Goal: Task Accomplishment & Management: Use online tool/utility

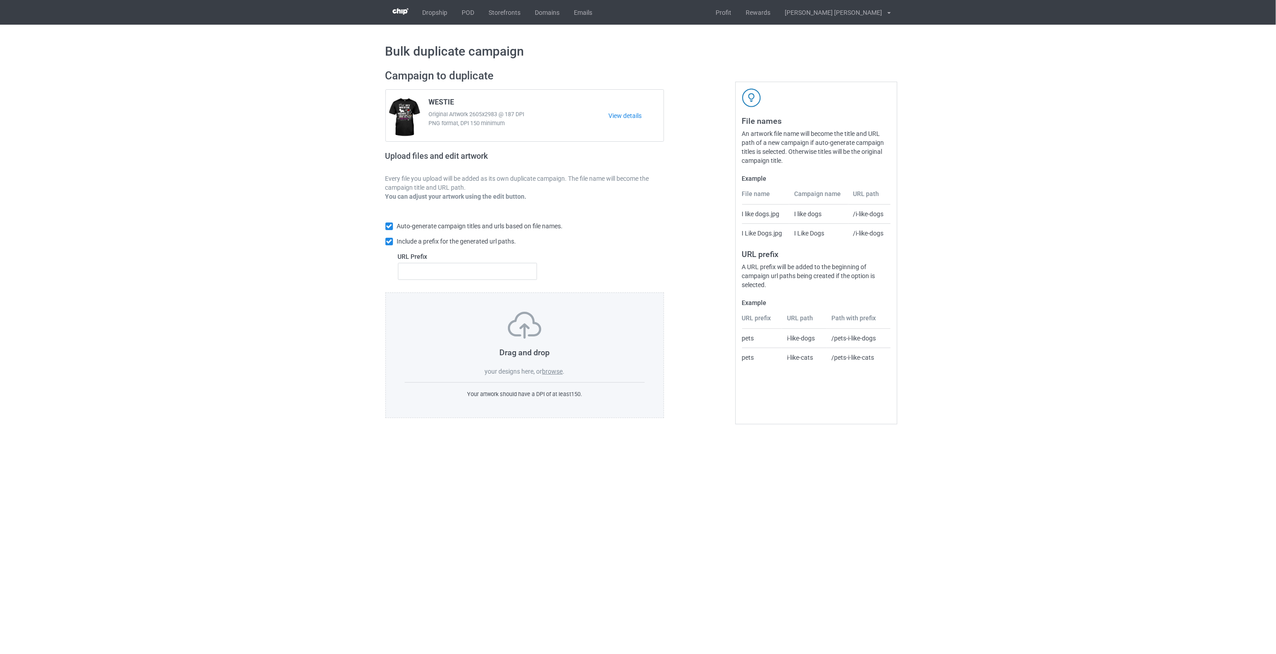
click at [554, 370] on label "browse" at bounding box center [552, 371] width 21 height 7
click at [0, 0] on input "browse" at bounding box center [0, 0] width 0 height 0
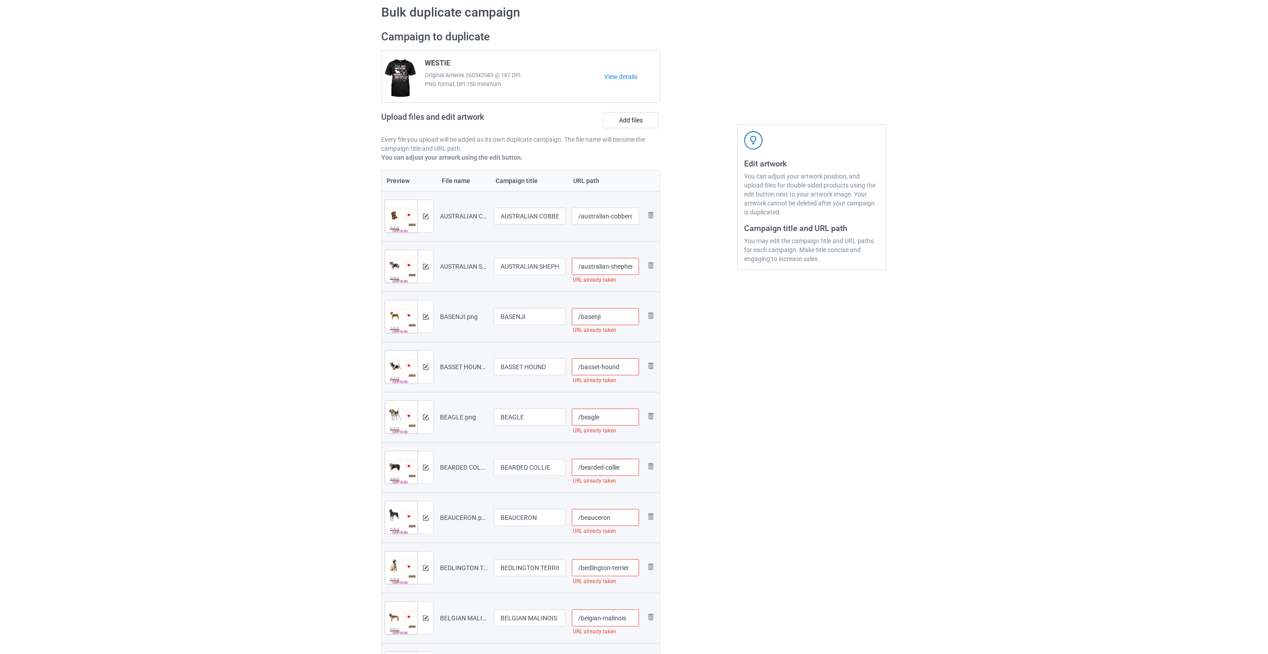
scroll to position [31, 0]
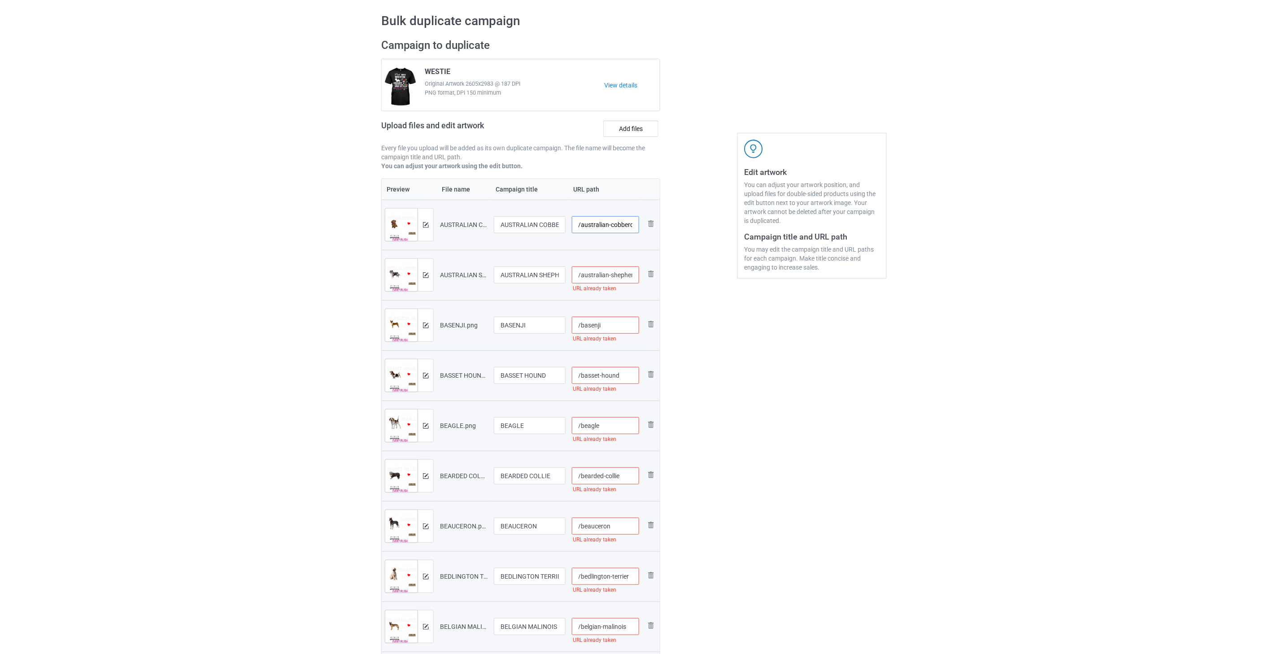
click at [622, 226] on input "/australian-cobberdog" at bounding box center [606, 224] width 68 height 17
drag, startPoint x: 635, startPoint y: 228, endPoint x: 626, endPoint y: 226, distance: 9.2
click at [626, 226] on input "/australian-cobberdog-fir" at bounding box center [606, 224] width 68 height 17
type input "/australian-cobberdog-fir"
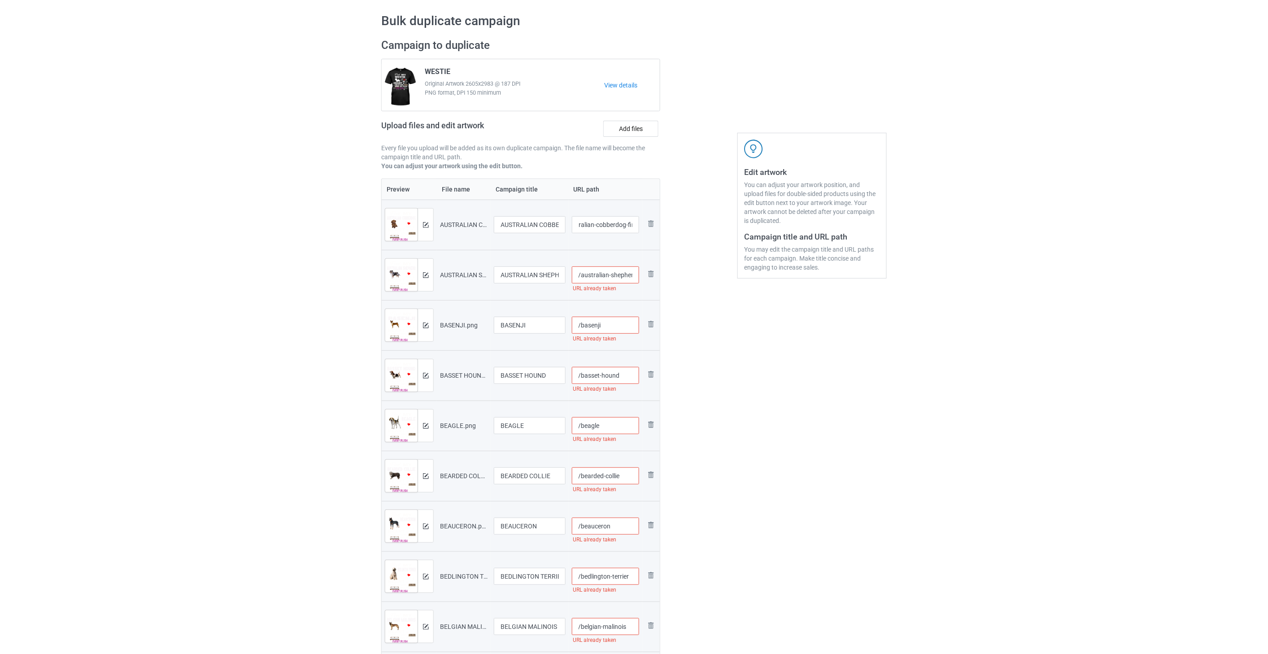
click at [621, 273] on input "/australian-shepherd" at bounding box center [606, 275] width 68 height 17
paste input "-fir"
type input "/australian-shepherd-fir"
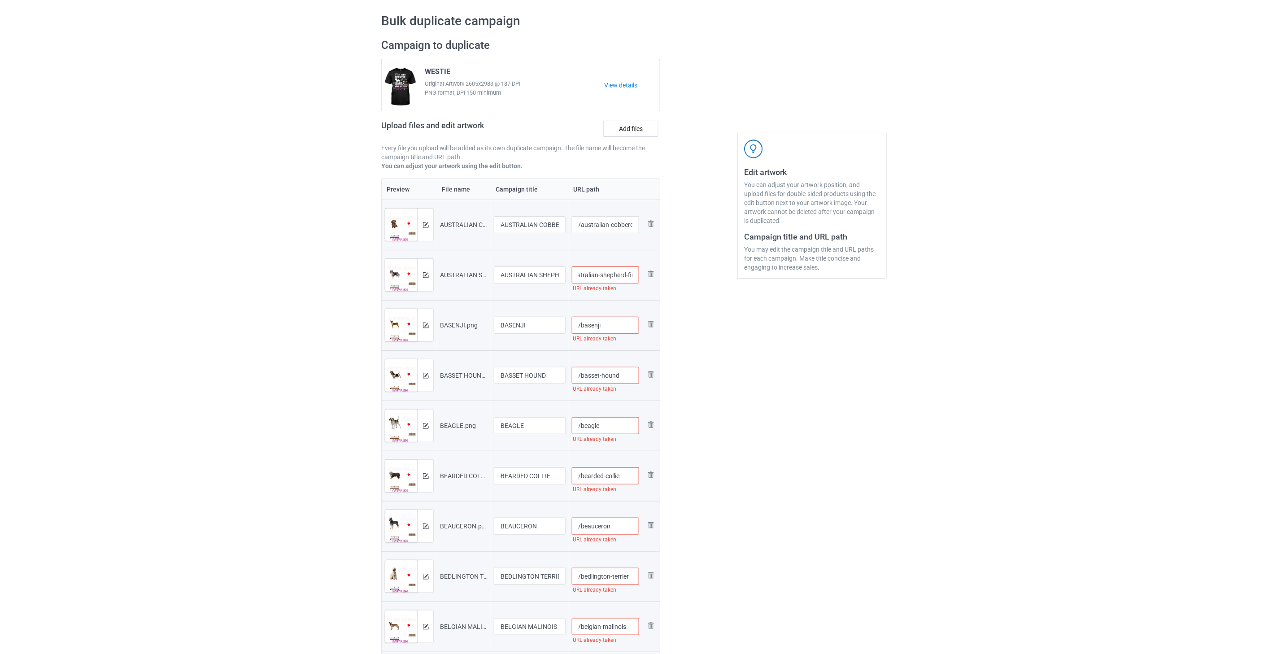
scroll to position [0, 0]
click at [627, 328] on input "/basenji" at bounding box center [606, 325] width 68 height 17
paste input "-fir"
type input "/basenji-fir"
click at [629, 377] on input "/basset-hound" at bounding box center [606, 375] width 68 height 17
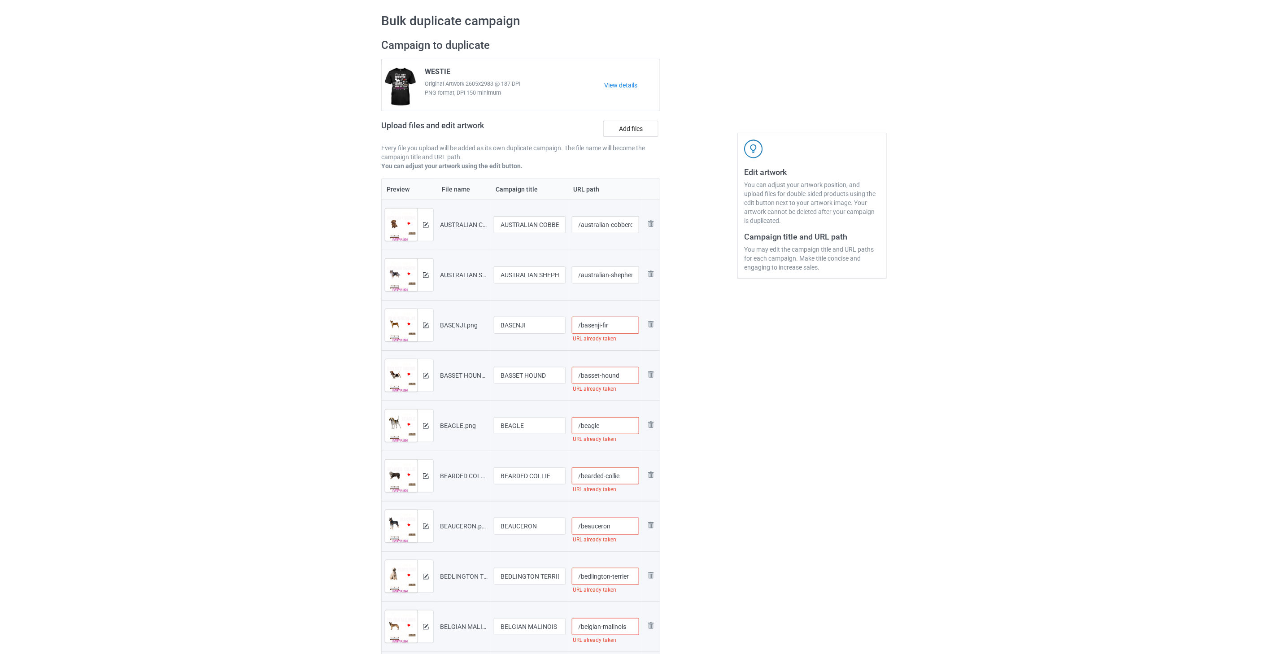
paste input "-fir"
type input "/basset-hound-fir"
click at [620, 428] on input "/beagle" at bounding box center [606, 425] width 68 height 17
paste input "-fir"
type input "/beagle-fir"
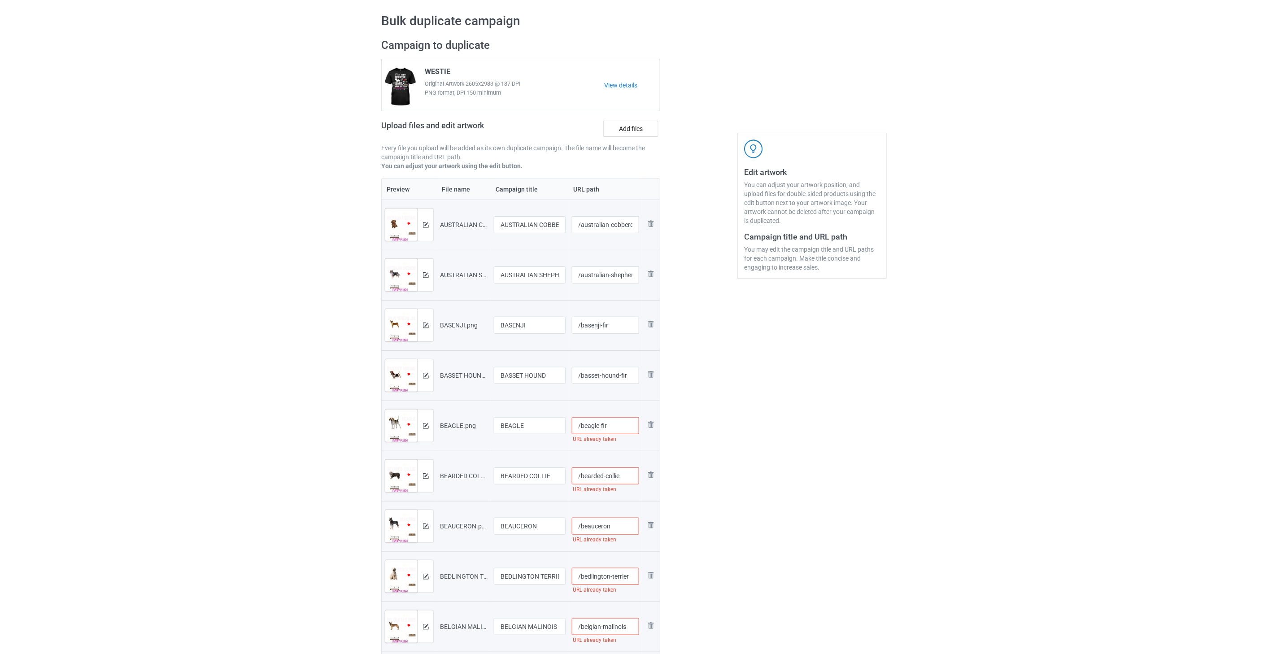
click at [629, 471] on input "/bearded-collie" at bounding box center [606, 476] width 68 height 17
paste input "-fir"
type input "/bearded-collie-fir"
click at [632, 525] on input "/beauceron" at bounding box center [606, 526] width 68 height 17
paste input "-fir"
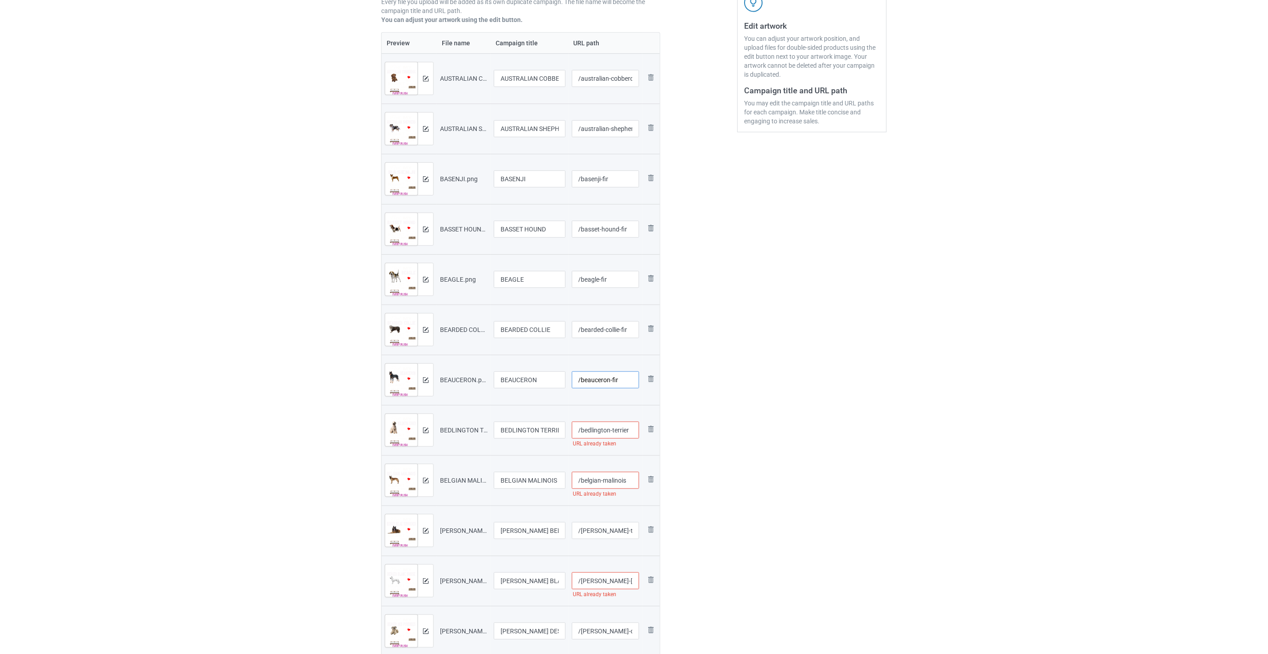
scroll to position [180, 0]
type input "/beauceron-fir"
click at [632, 428] on input "/bedlington-terrier" at bounding box center [606, 426] width 68 height 17
paste input "-fir"
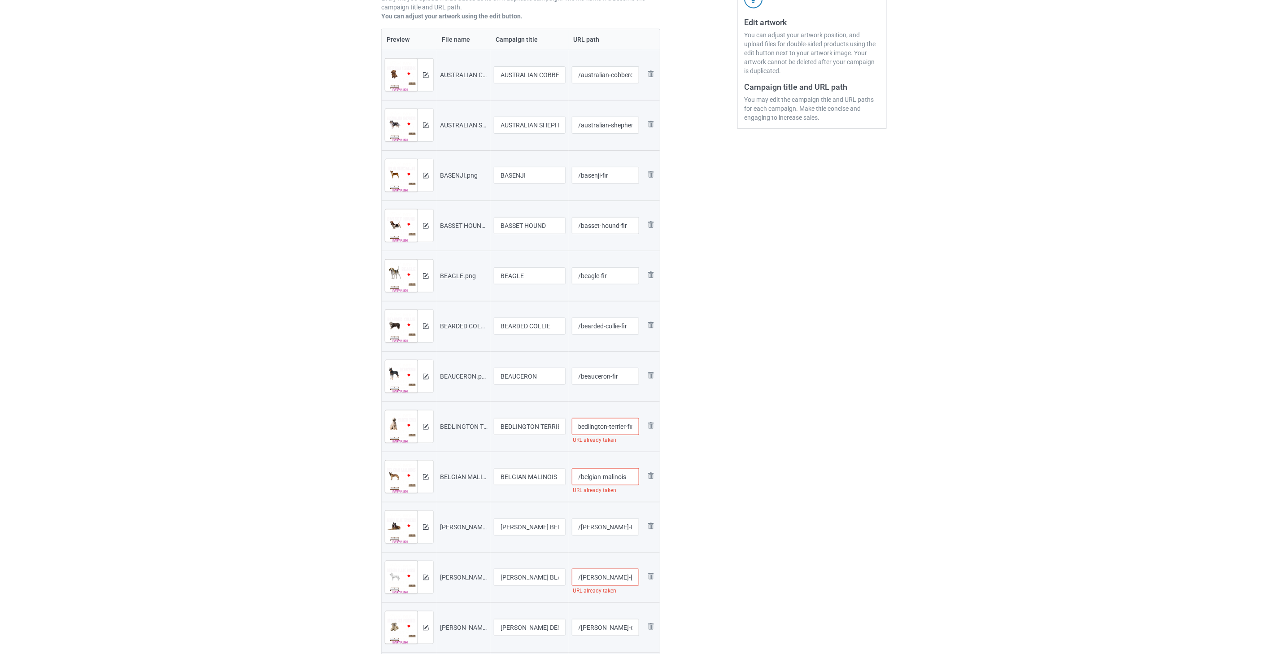
type input "/bedlington-terrier-fir"
click at [629, 477] on input "/belgian-malinois" at bounding box center [606, 476] width 68 height 17
paste input "-fir"
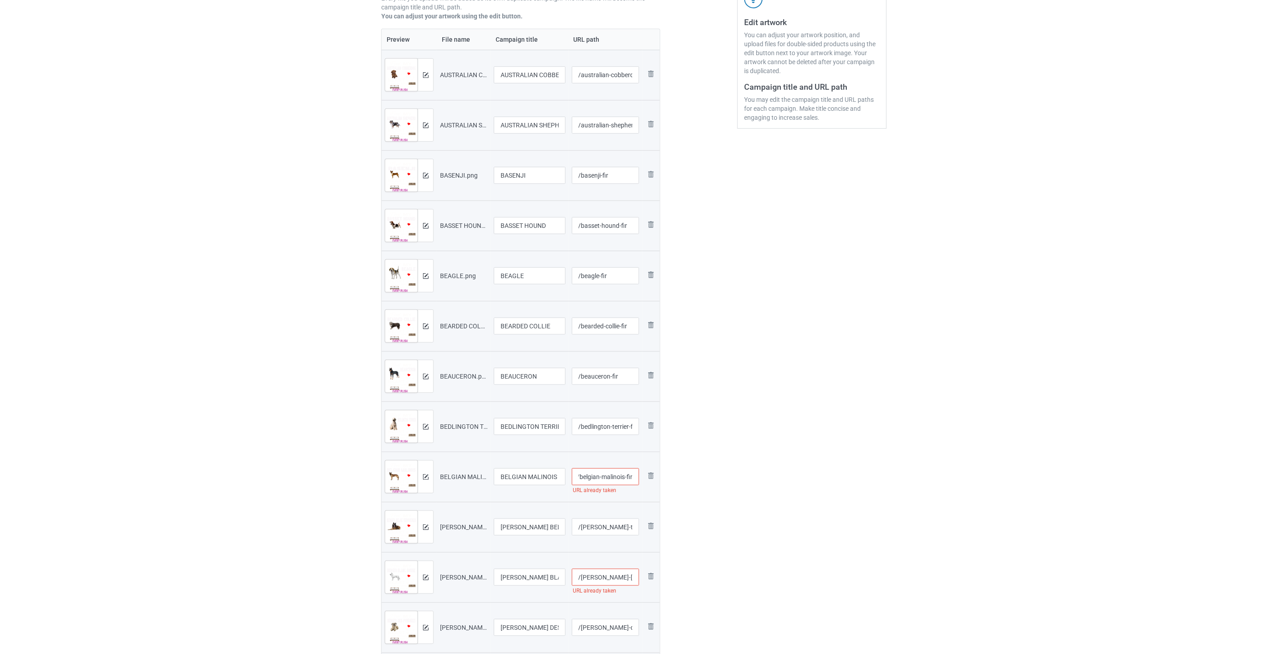
type input "/belgian-malinois-fir"
click at [619, 528] on input "/[PERSON_NAME]-tervueren" at bounding box center [606, 527] width 68 height 17
paste input "-fir"
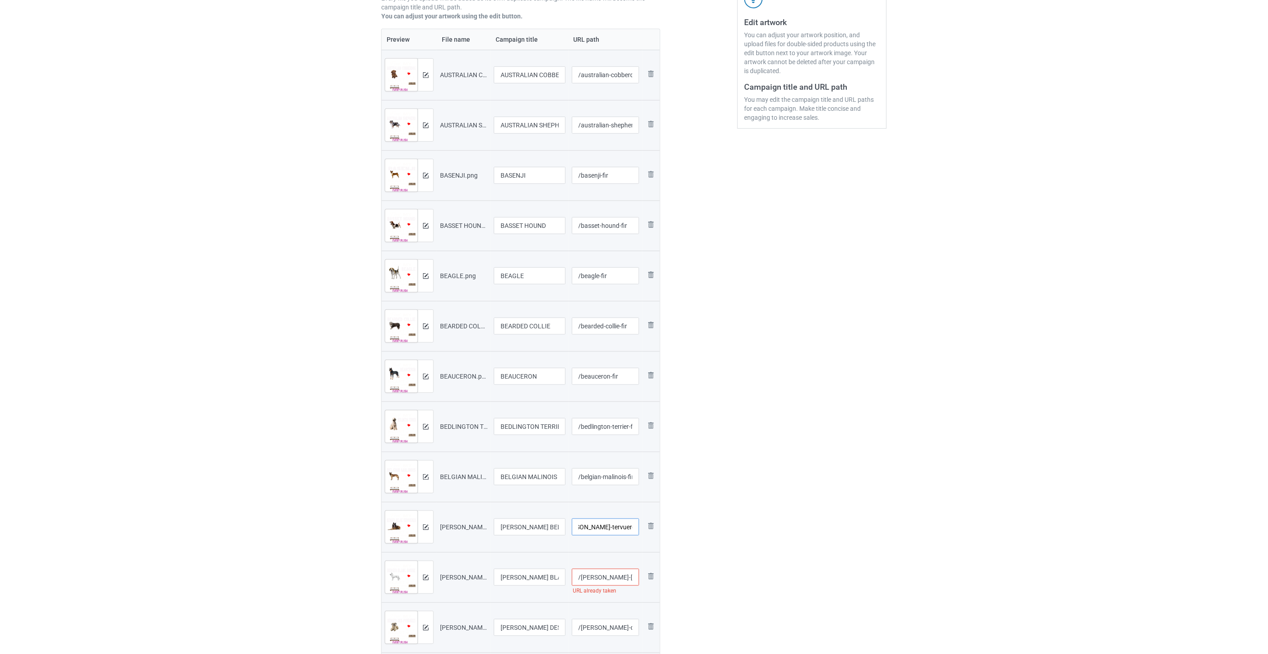
type input "/[PERSON_NAME]-tervueren-fir"
click at [616, 578] on input "/[PERSON_NAME]-[GEOGRAPHIC_DATA]" at bounding box center [606, 577] width 68 height 17
paste input "-fir"
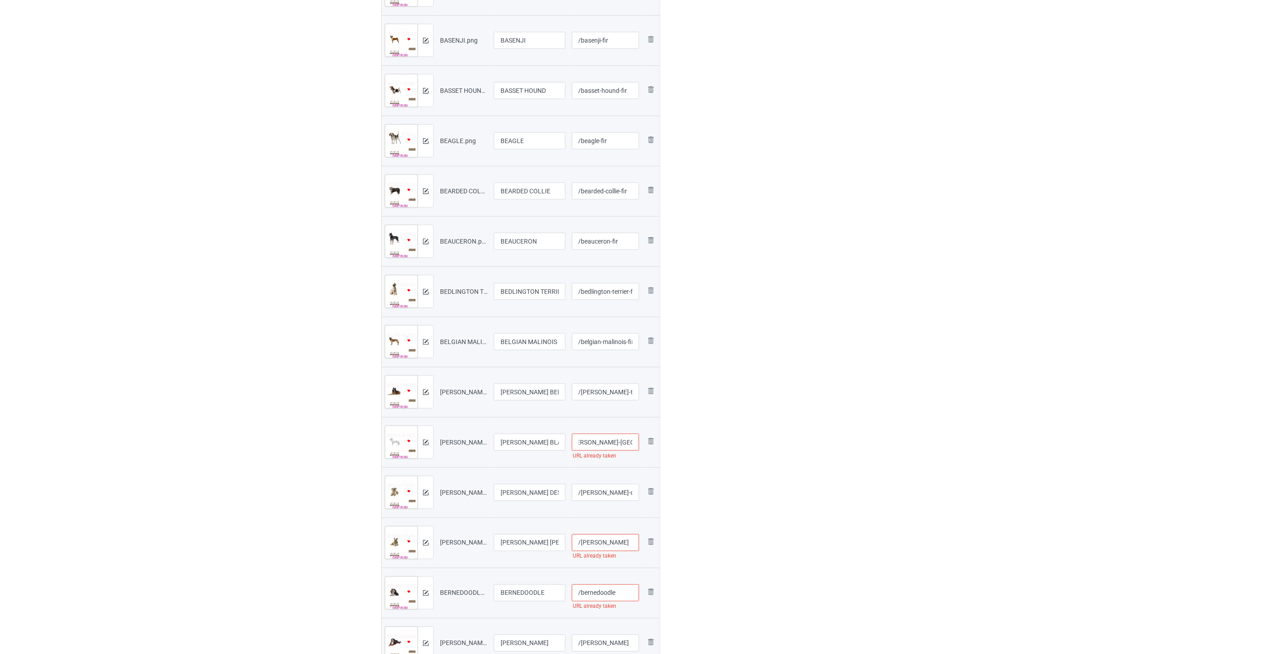
scroll to position [330, 0]
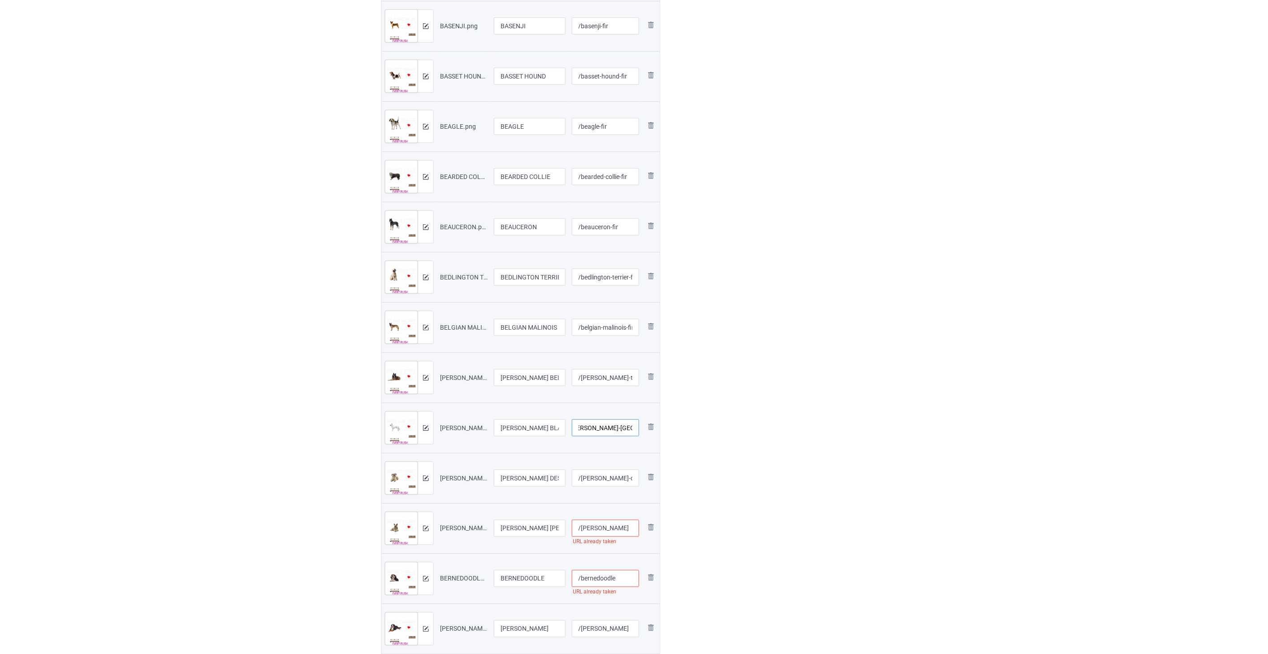
type input "/[PERSON_NAME]-[GEOGRAPHIC_DATA]-fir"
click at [602, 477] on input "/[PERSON_NAME]-des-pyrenees" at bounding box center [606, 478] width 68 height 17
paste input "-fir"
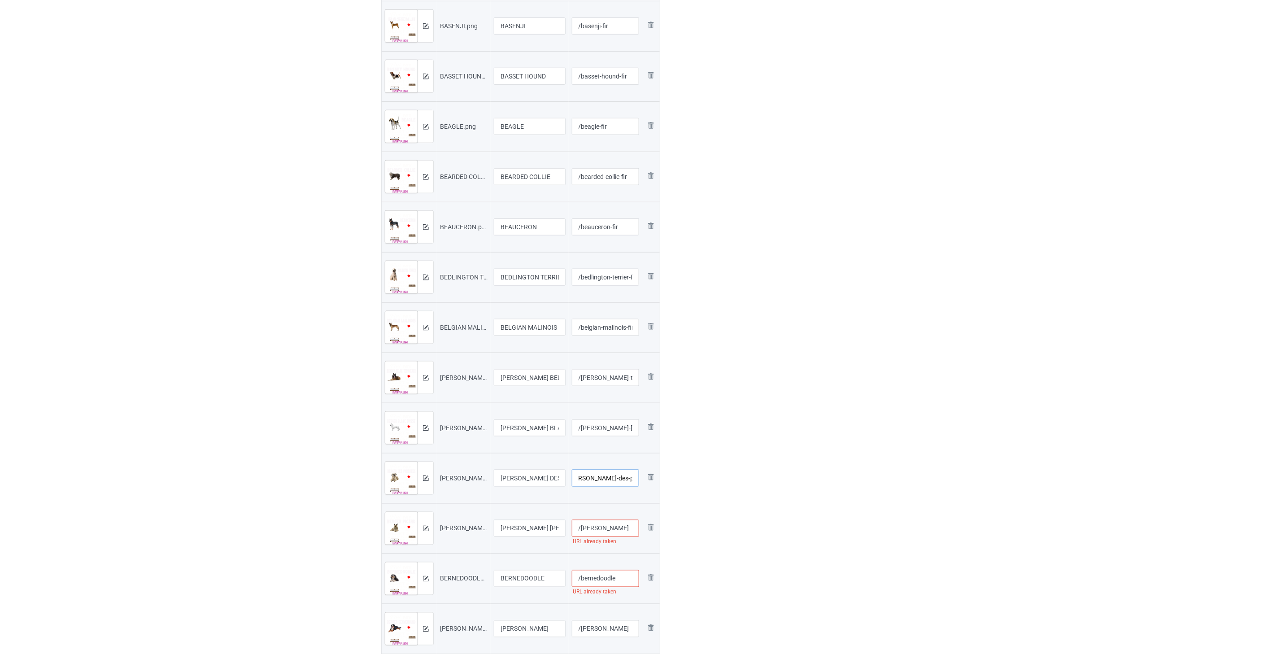
type input "/[PERSON_NAME]-des-pyrenees-fir"
click at [627, 533] on input "/[PERSON_NAME]" at bounding box center [606, 528] width 68 height 17
paste input "-fir"
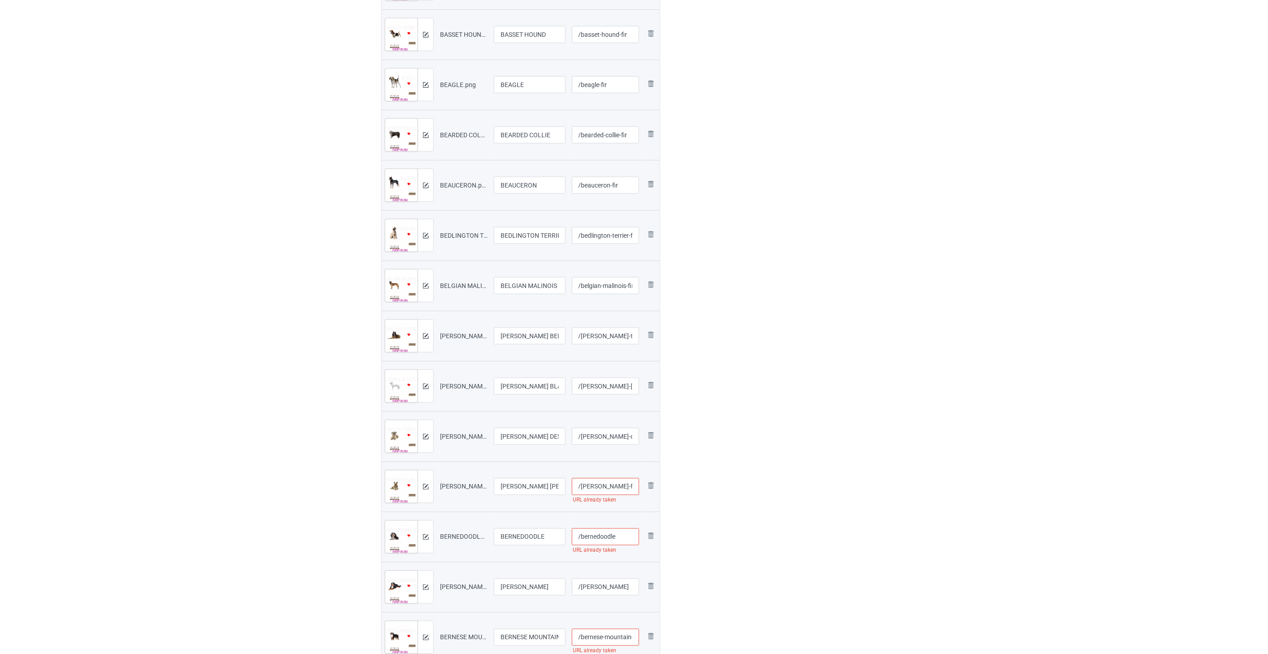
scroll to position [429, 0]
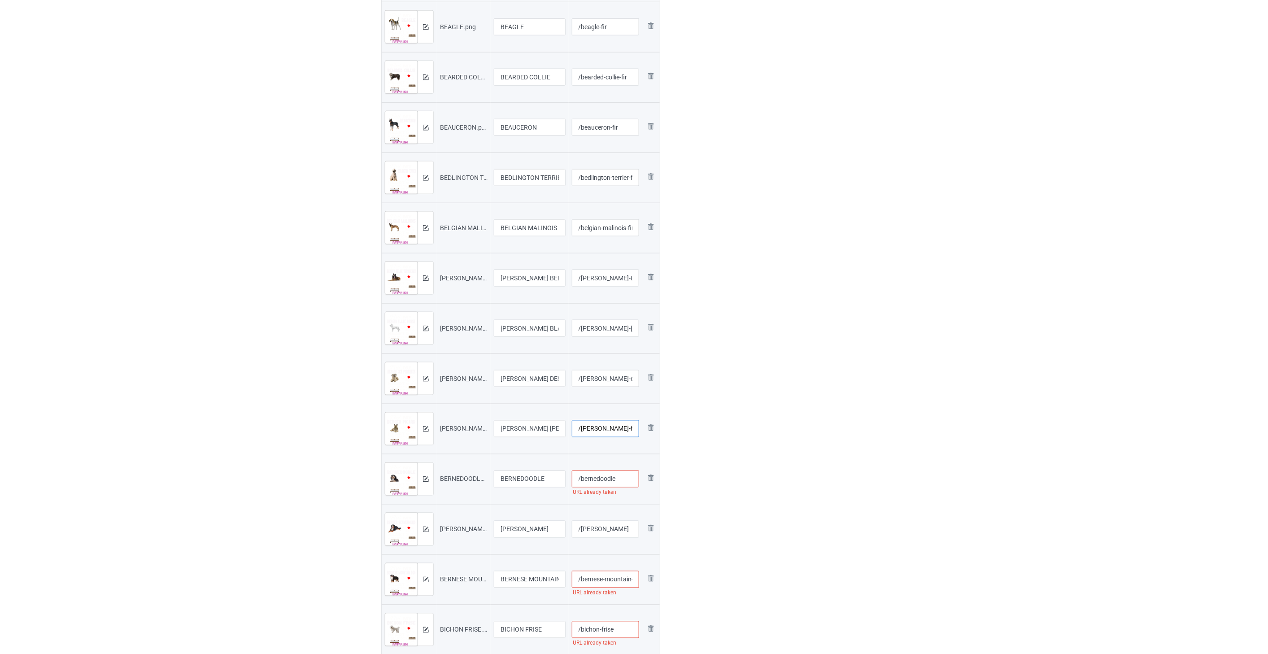
type input "/[PERSON_NAME]-fir"
click at [628, 481] on input "/bernedoodle" at bounding box center [606, 479] width 68 height 17
paste input "-fir"
type input "/bernedoodle-fir"
click at [607, 526] on input "/[PERSON_NAME]" at bounding box center [606, 529] width 68 height 17
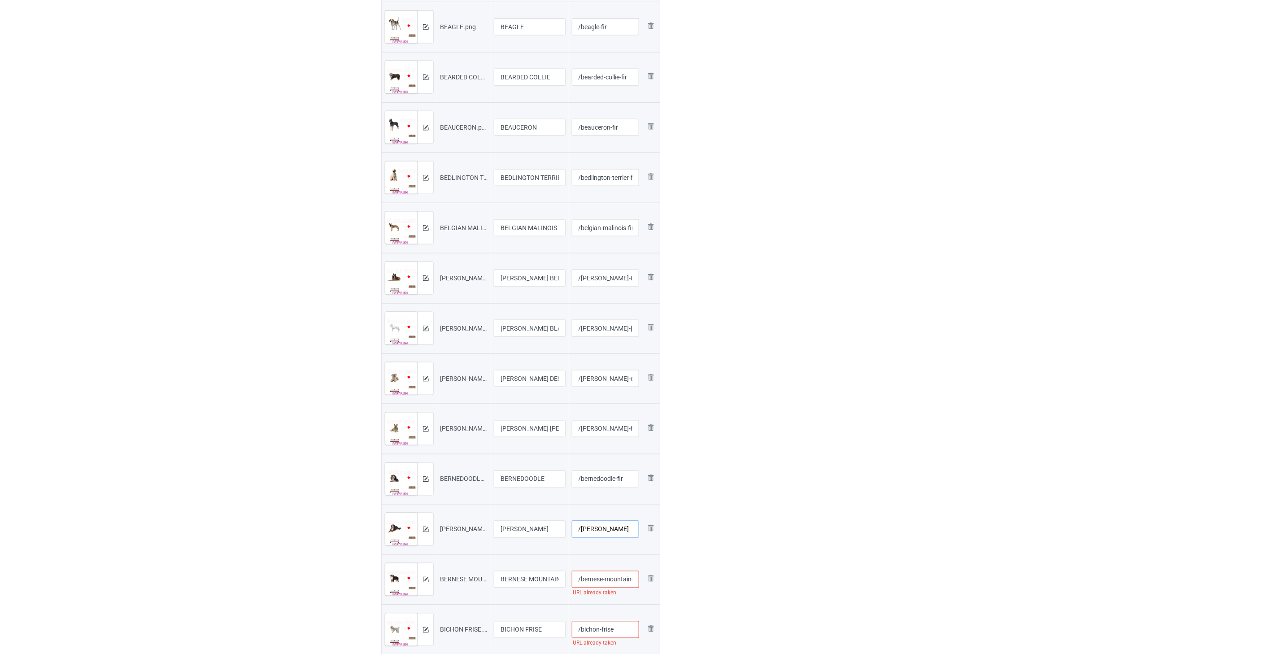
paste input "-fir"
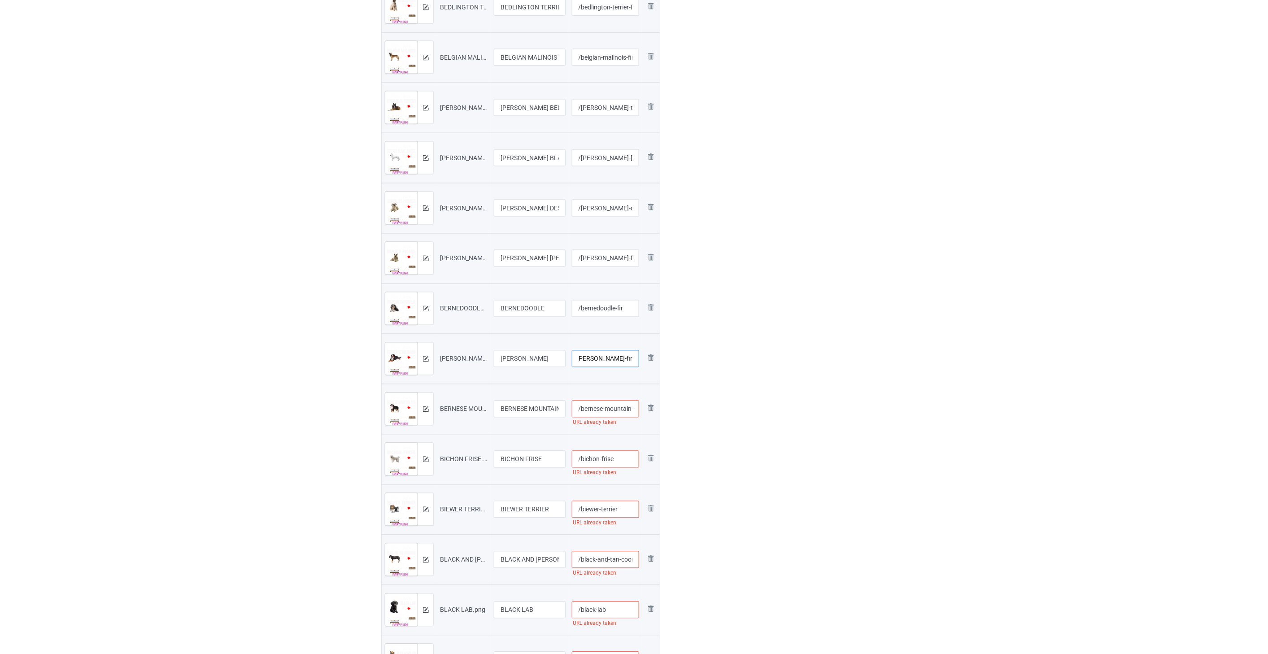
scroll to position [629, 0]
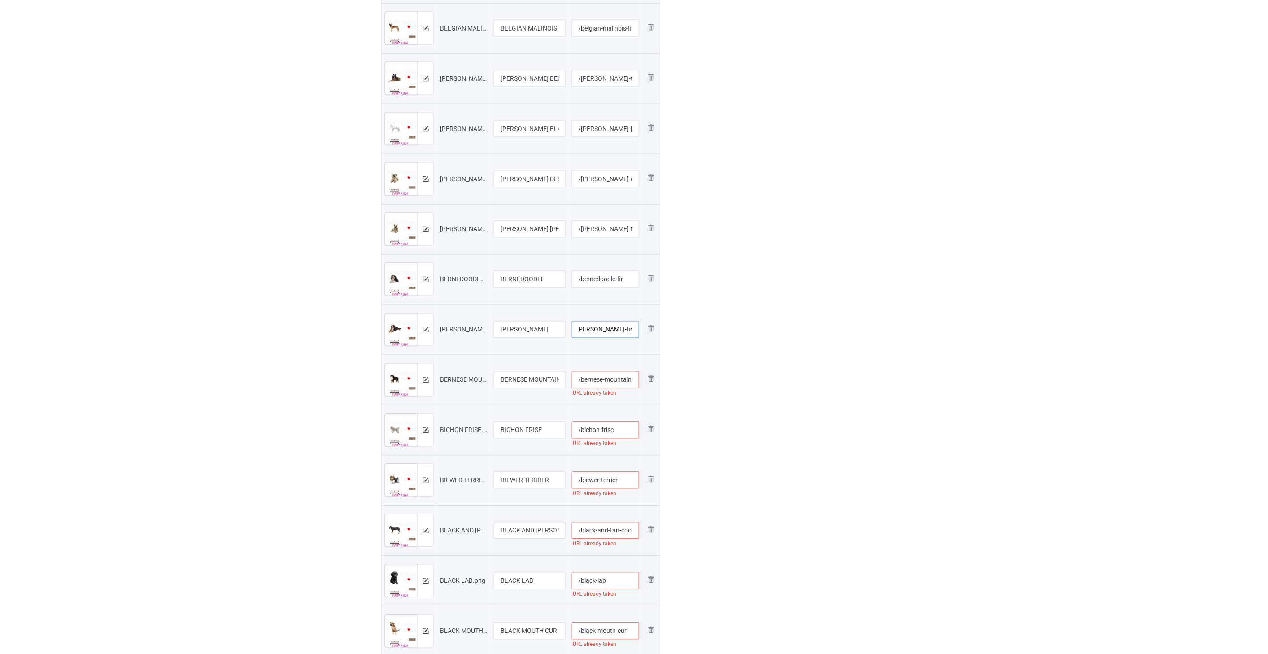
type input "/[PERSON_NAME]-fir"
click at [609, 383] on input "/bernese-mountain-dog" at bounding box center [606, 380] width 68 height 17
paste input "-fir"
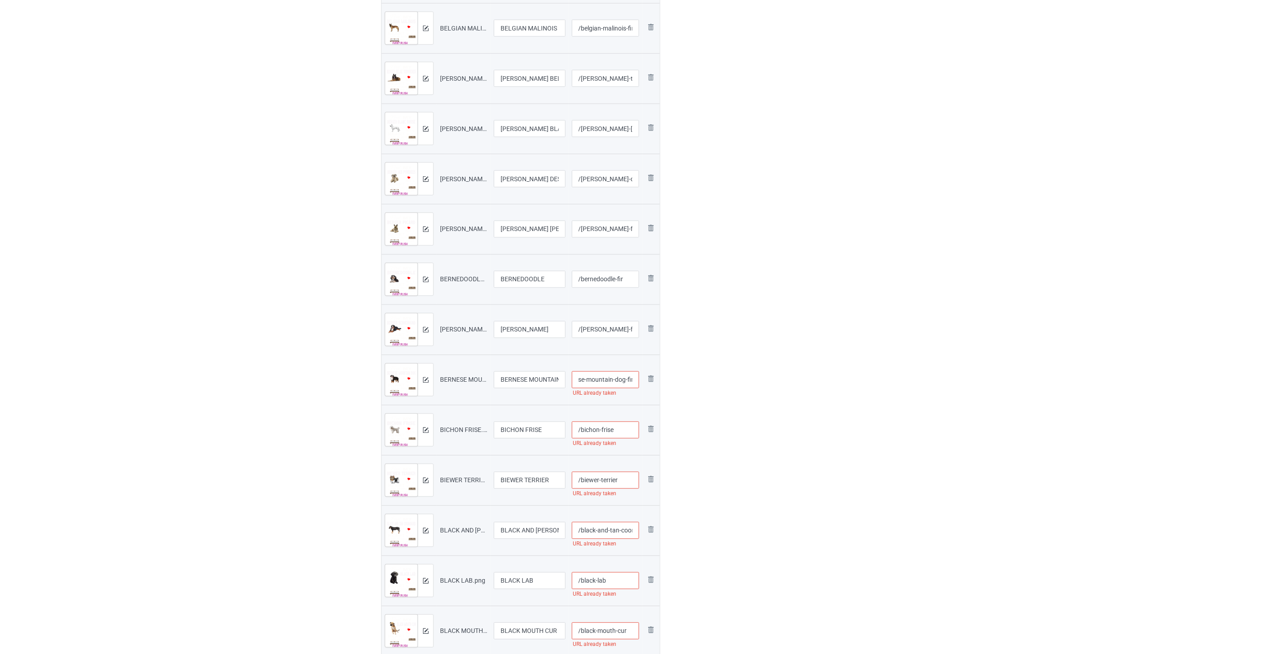
type input "/bernese-mountain-dog-fir"
click at [616, 427] on input "/bichon-frise" at bounding box center [606, 430] width 68 height 17
paste input "-fir"
type input "/bichon-frise-fir"
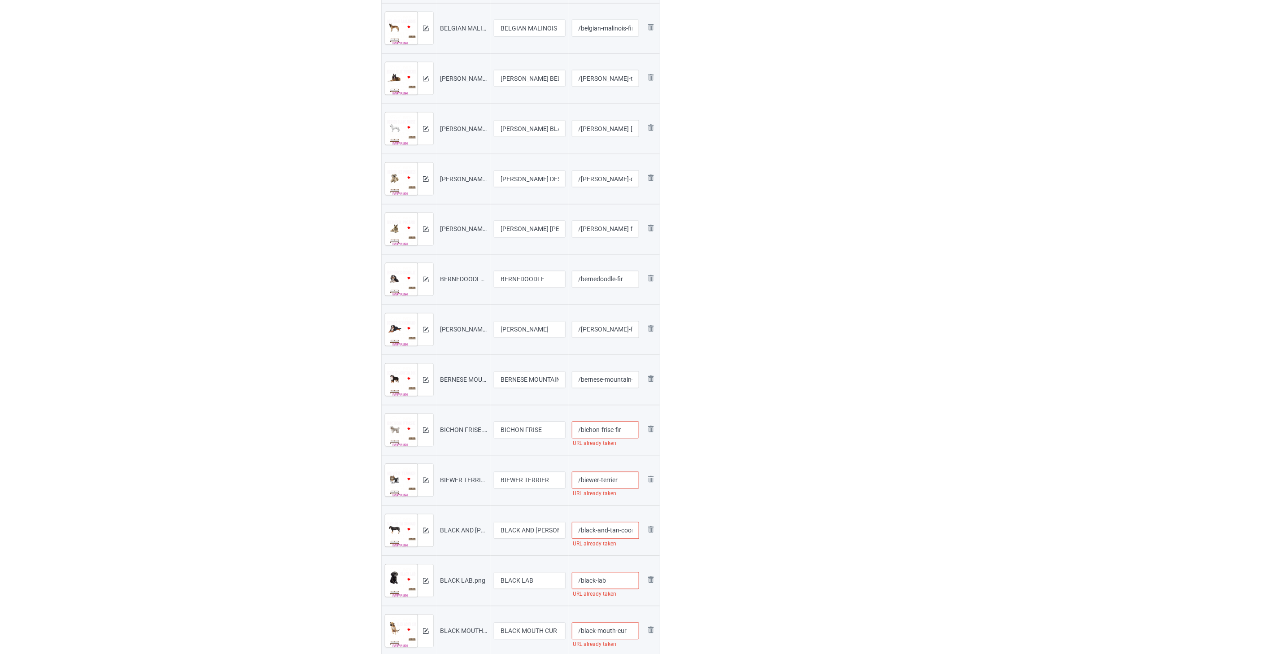
click at [626, 479] on input "/biewer-terrier" at bounding box center [606, 480] width 68 height 17
paste input "-fir"
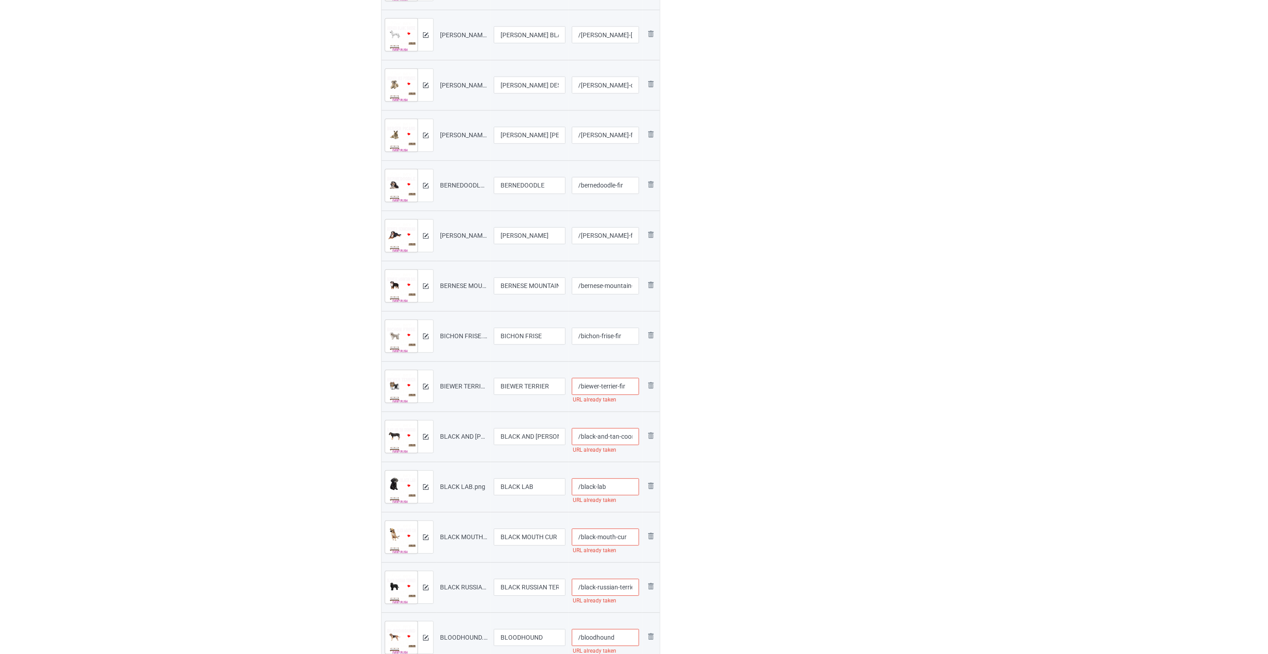
scroll to position [729, 0]
type input "/biewer-terrier-fir"
click at [617, 433] on input "/black-and-tan-coonhound" at bounding box center [606, 431] width 68 height 17
paste input "-fir"
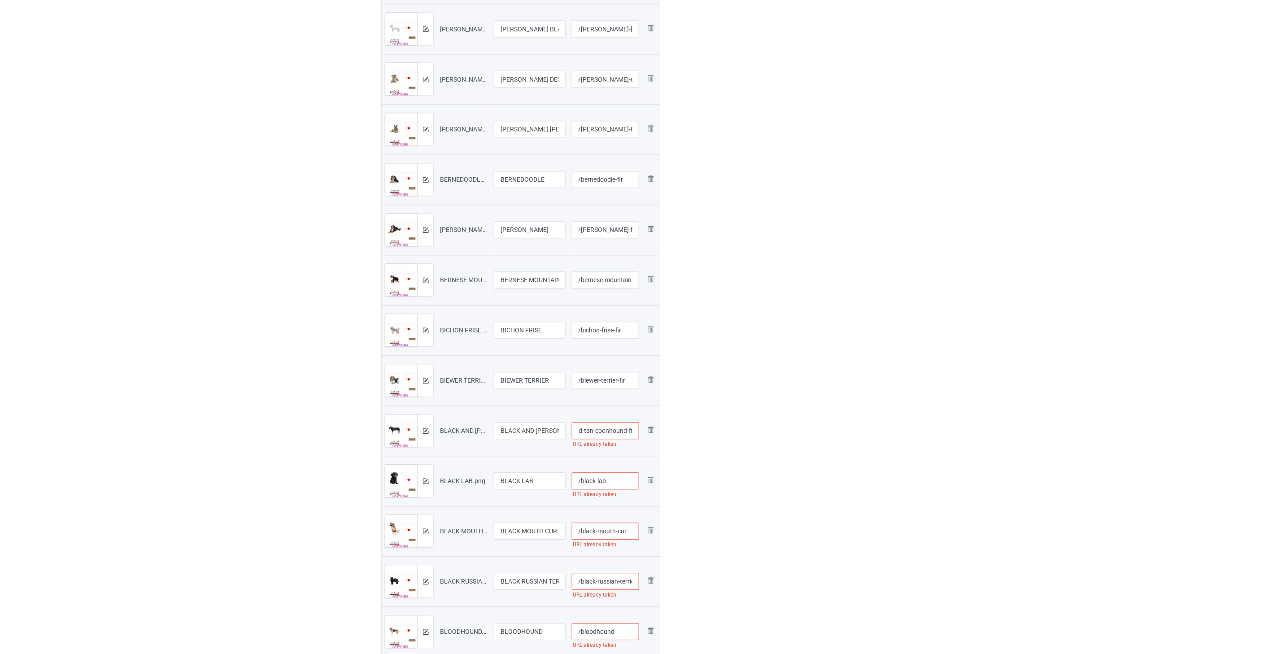
type input "/black-and-tan-coonhound-fir"
click at [617, 483] on input "/black-lab" at bounding box center [606, 481] width 68 height 17
paste input "-fir"
type input "/black-lab-fir"
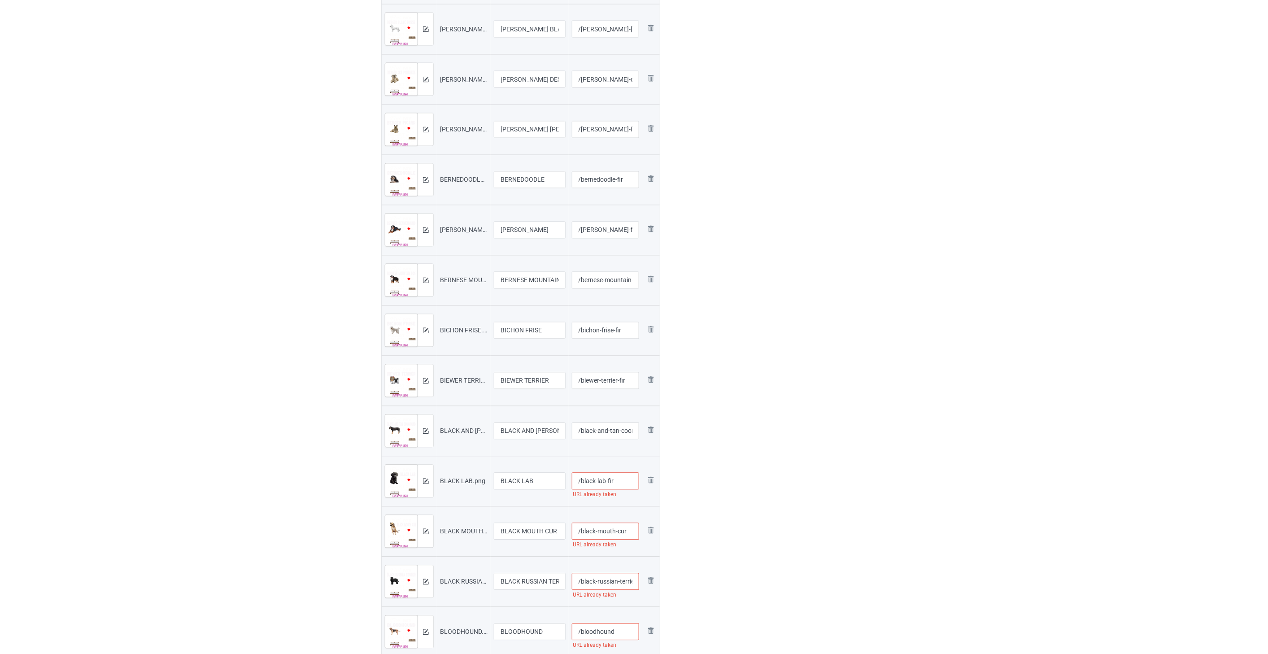
click at [630, 533] on input "/black-mouth-cur" at bounding box center [606, 531] width 68 height 17
paste input "-fir"
type input "/black-mouth-cur-fir"
click at [616, 382] on input "/black-russian-terrier" at bounding box center [606, 382] width 68 height 17
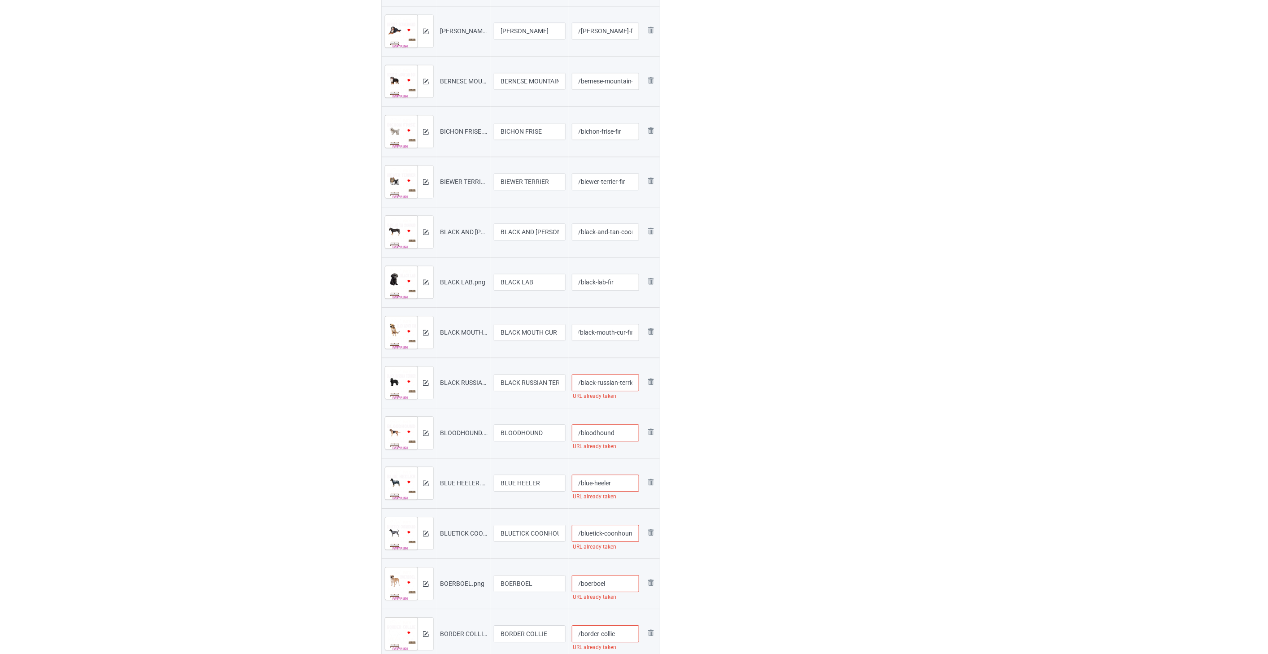
scroll to position [0, 0]
paste input "-fir"
type input "/black-russian-terrier-fir"
click at [625, 437] on input "/bloodhound" at bounding box center [606, 432] width 68 height 17
paste input "-fir"
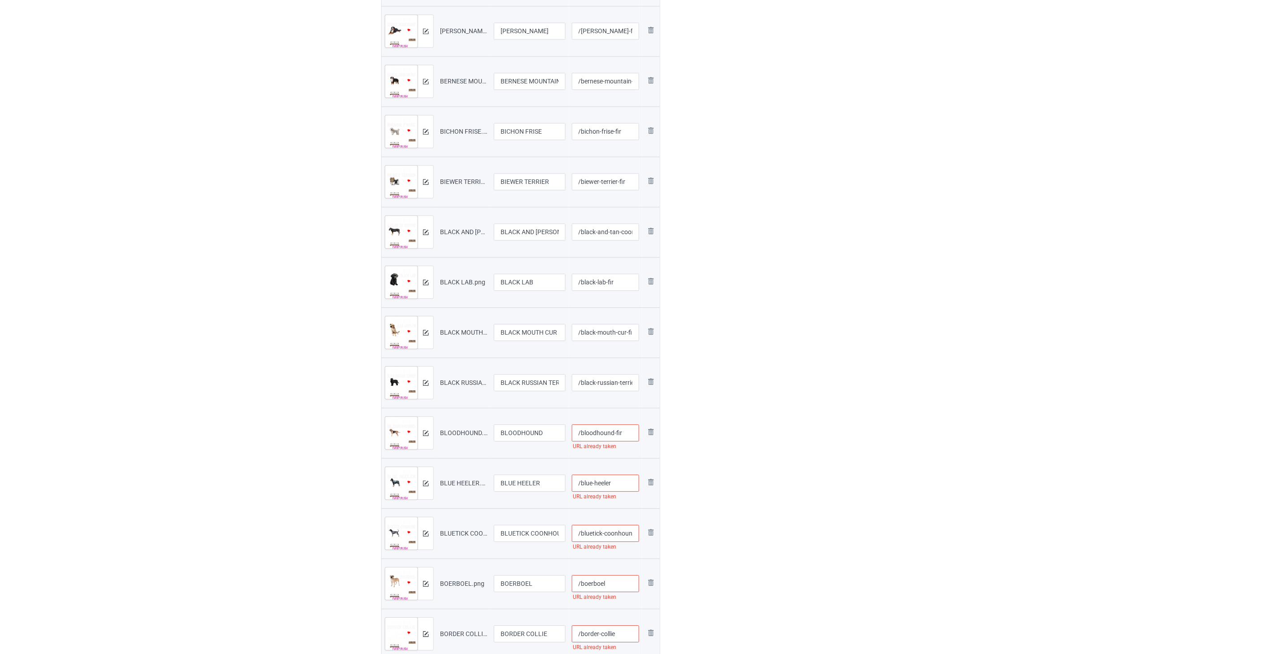
type input "/bloodhound-fir"
click at [622, 488] on input "/blue-heeler" at bounding box center [606, 483] width 68 height 17
paste input "-fir"
type input "/blue-heeler-fir"
click at [610, 529] on input "/bluetick-coonhound" at bounding box center [606, 533] width 68 height 17
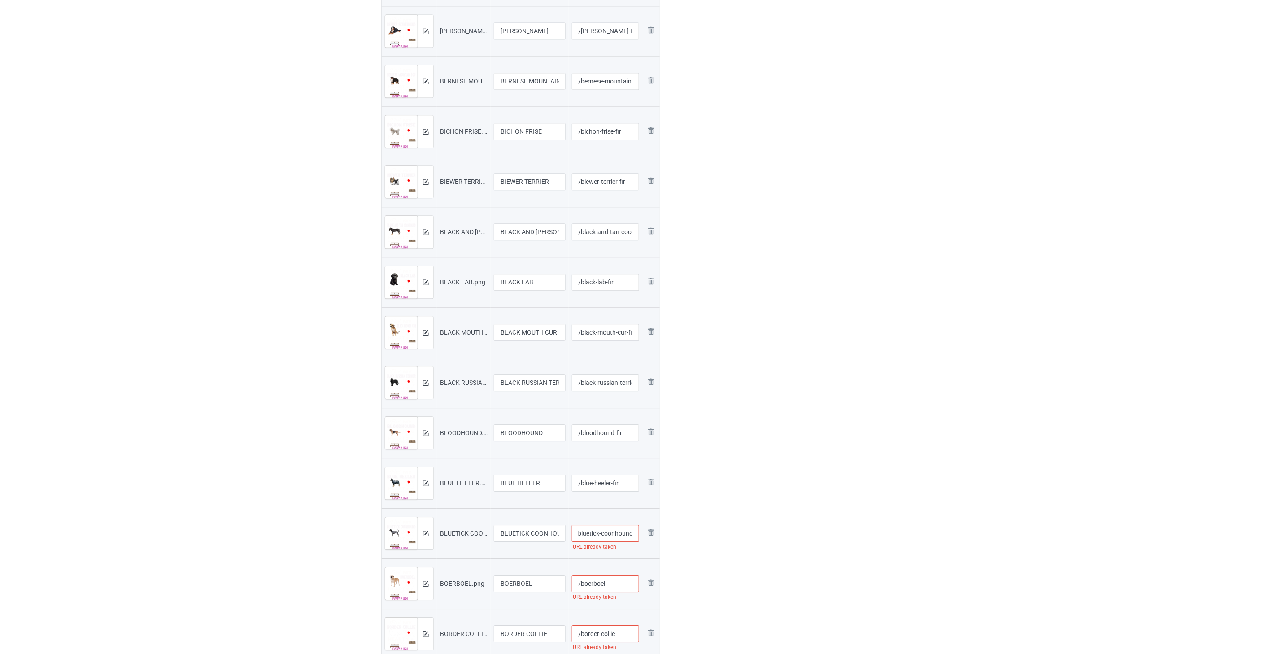
paste input "-fir"
type input "/bluetick-coonhound-fir"
click at [622, 480] on input "/boerboel" at bounding box center [606, 483] width 68 height 17
paste input "-fir"
type input "/boerboel-fir"
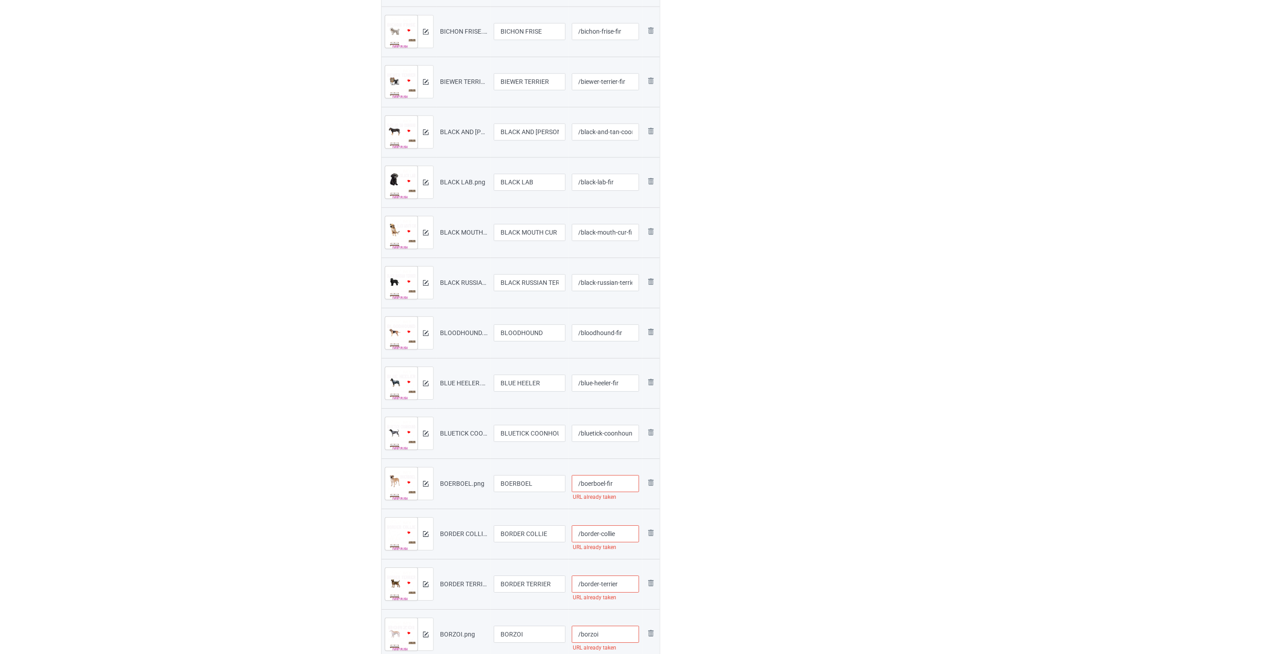
click at [625, 532] on input "/border-collie" at bounding box center [606, 533] width 68 height 17
paste input "-fir"
type input "/border-collie-fir"
click at [621, 433] on input "/border-terrier" at bounding box center [606, 434] width 68 height 17
paste input "-fir"
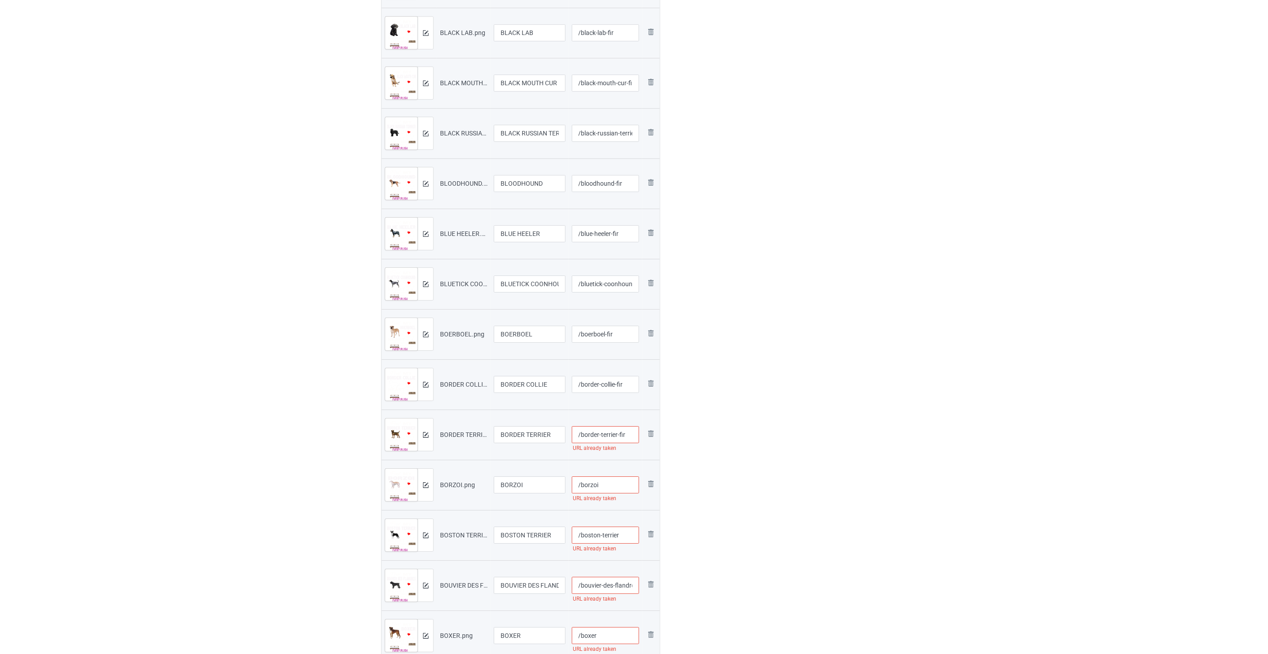
type input "/border-terrier-fir"
click at [616, 487] on input "/borzoi" at bounding box center [606, 484] width 68 height 17
paste input "-fir"
type input "/borzoi-fir"
click at [629, 536] on input "/boston-terrier" at bounding box center [606, 535] width 68 height 17
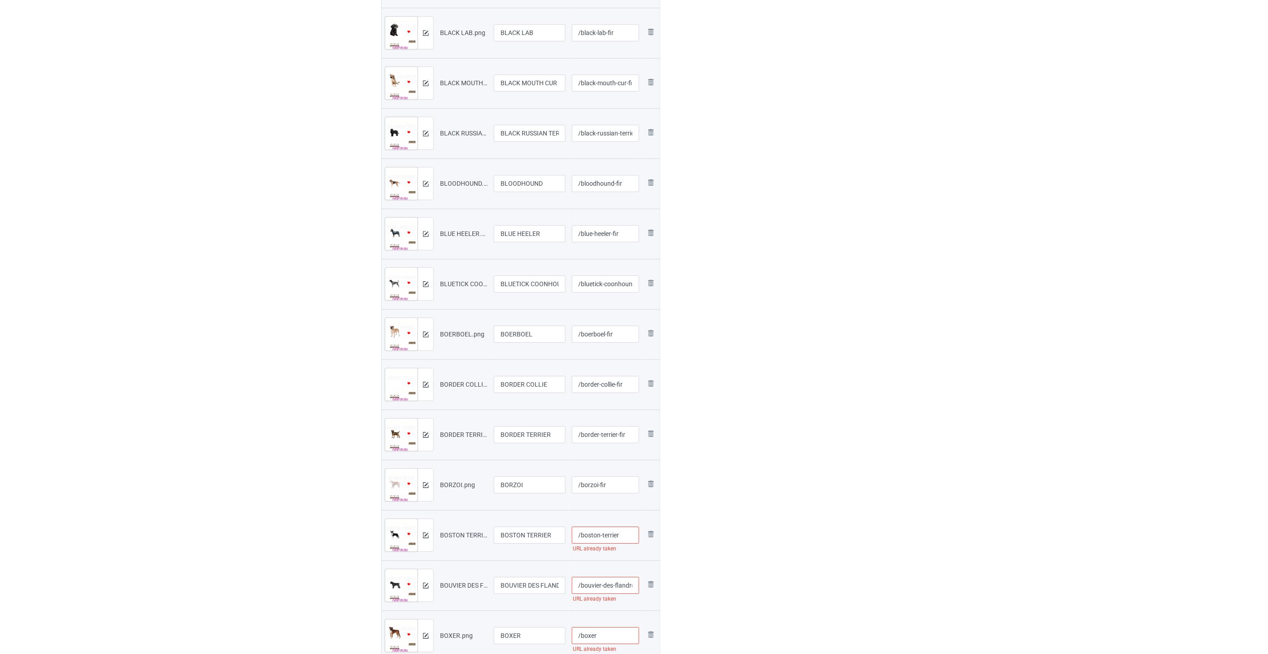
paste input "-fir"
type input "/boston-terrier-fir"
click at [607, 436] on input "/bouvier-des-flandres" at bounding box center [606, 436] width 68 height 17
paste input "-fir"
type input "/bouvier-des-flandres-fir"
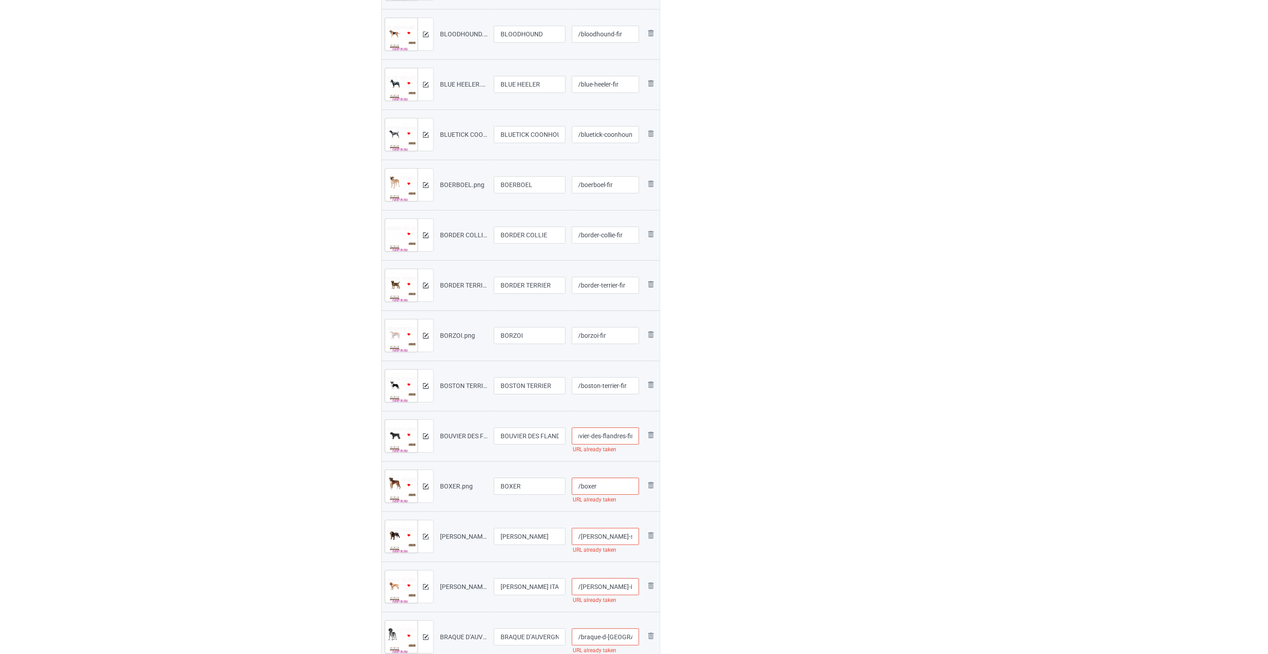
click at [605, 490] on input "/boxer" at bounding box center [606, 486] width 68 height 17
paste
type input "/boxer-fir"
click at [629, 432] on input "/[PERSON_NAME]-spaniel" at bounding box center [606, 436] width 68 height 17
paste input "-fir"
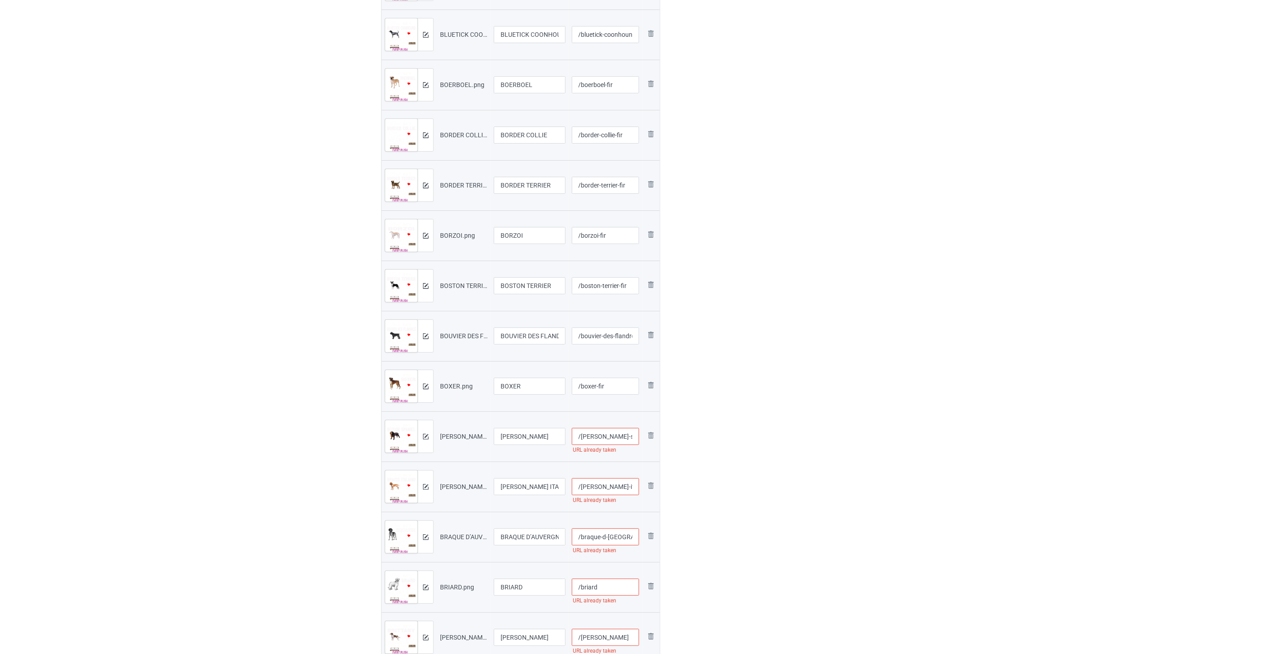
type input "/[PERSON_NAME]-spaniel-fir"
click at [625, 487] on input "/[PERSON_NAME]-italiano" at bounding box center [606, 486] width 68 height 17
paste input "-fir"
type input "/[PERSON_NAME]-italiano-fir"
click at [609, 391] on input "/braque-d-[GEOGRAPHIC_DATA]" at bounding box center [606, 387] width 68 height 17
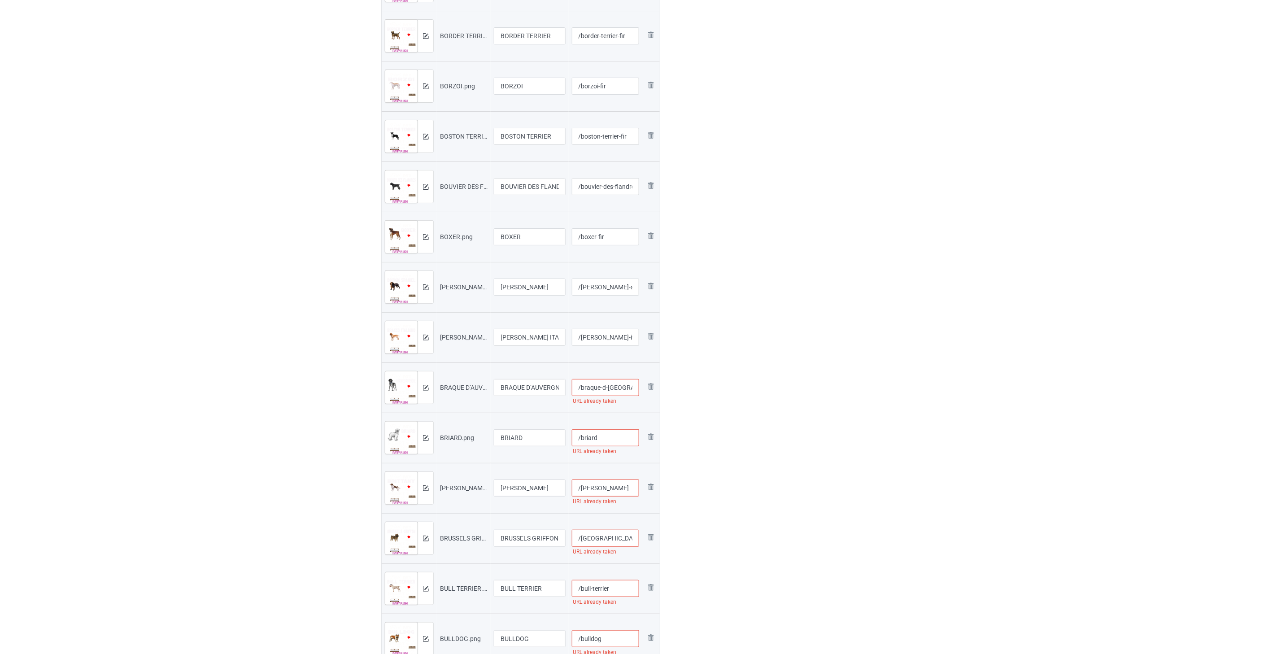
paste input "-fir"
type input "/braque-d-auvergne-fir"
click at [614, 441] on input "/briard" at bounding box center [606, 437] width 68 height 17
paste input "-fir"
type input "/briard-fir"
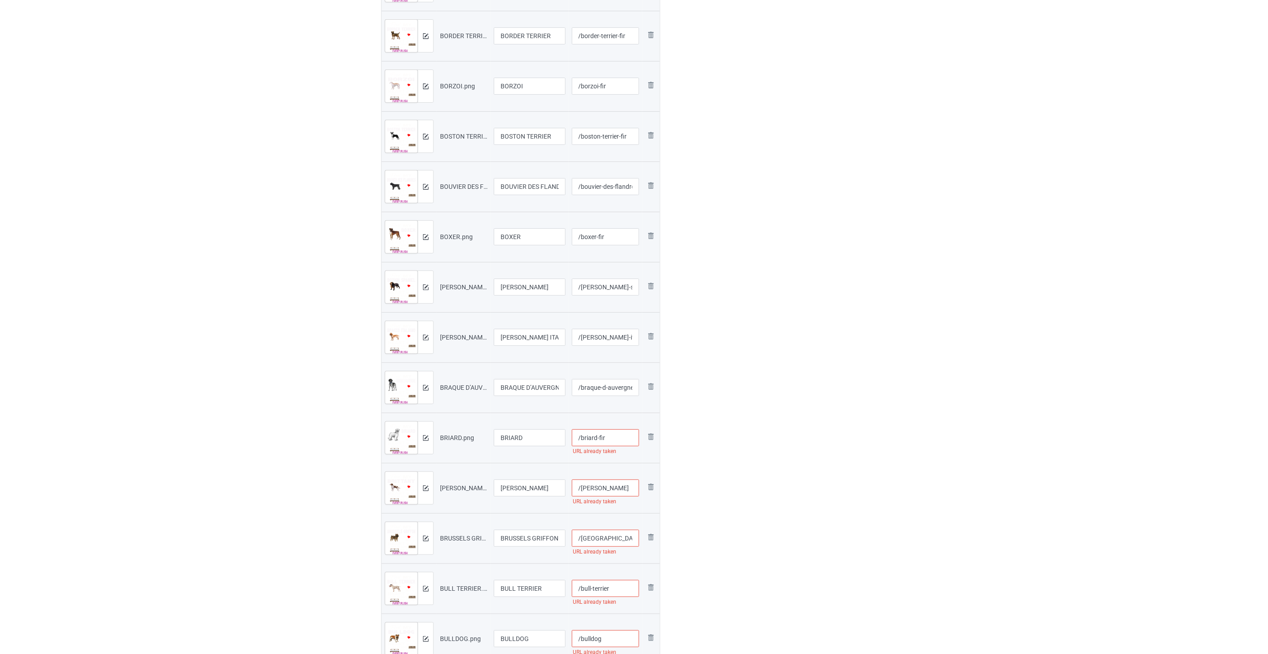
click at [626, 491] on input "/[PERSON_NAME]" at bounding box center [606, 488] width 68 height 17
paste input "-fir"
type input "/brittany-fir"
click at [625, 441] on input "/[GEOGRAPHIC_DATA]-griffon" at bounding box center [606, 438] width 68 height 17
paste input "-fir"
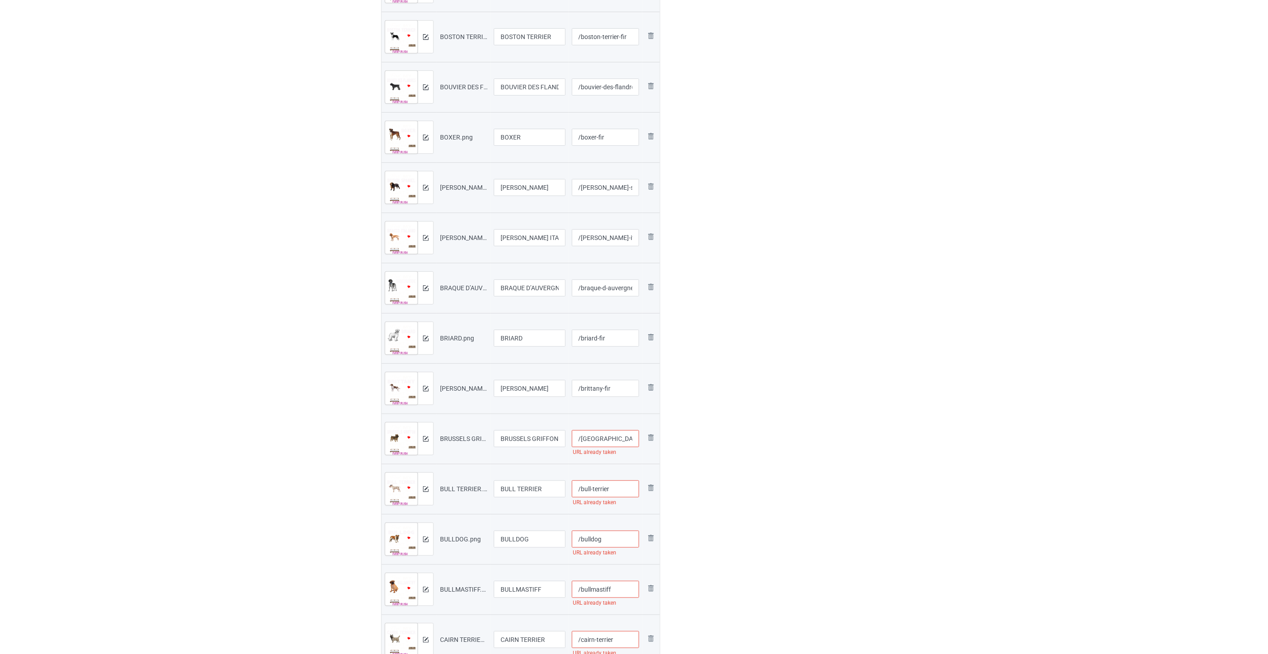
type input "/[GEOGRAPHIC_DATA]-griffon-fir"
click at [616, 481] on input "/bull-terrier" at bounding box center [606, 489] width 68 height 17
paste input "-fir"
type input "/bull-terrier-fir"
click at [609, 392] on input "/bulldog" at bounding box center [606, 389] width 68 height 17
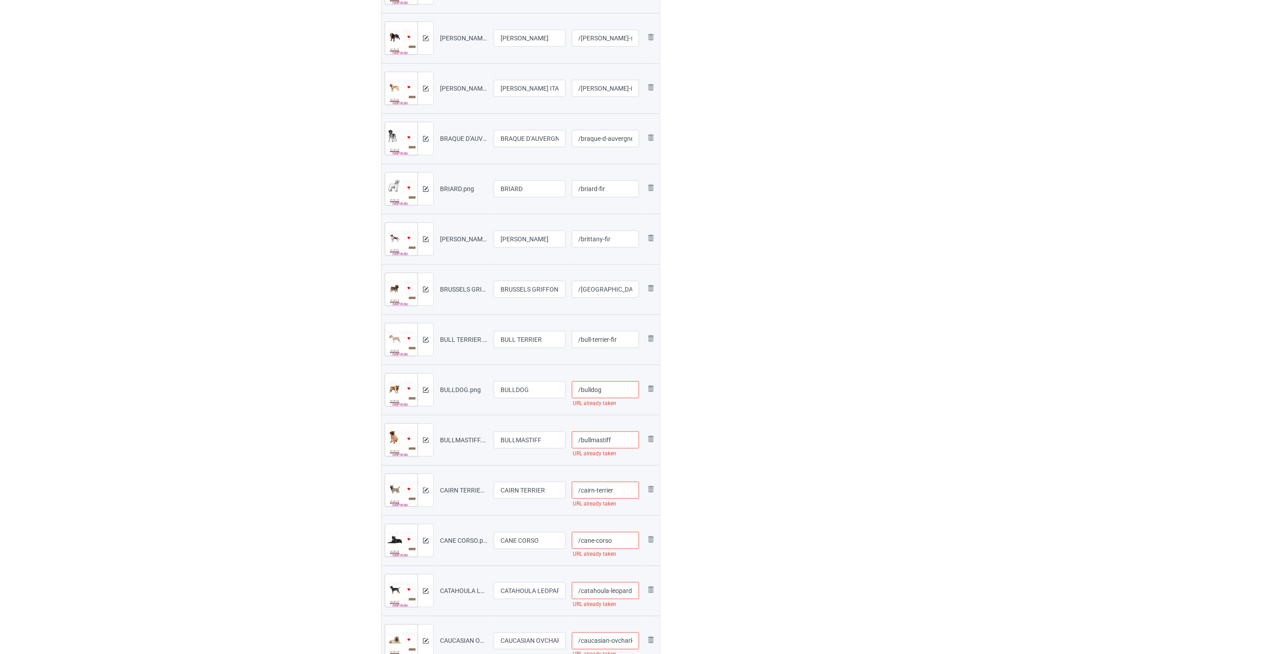
paste input "-fir"
type input "/bulldog-fir"
click at [619, 440] on input "/bullmastiff" at bounding box center [606, 440] width 68 height 17
type input "/bullmastiff-fir"
click at [632, 492] on input "/cairn-terrier" at bounding box center [606, 490] width 68 height 17
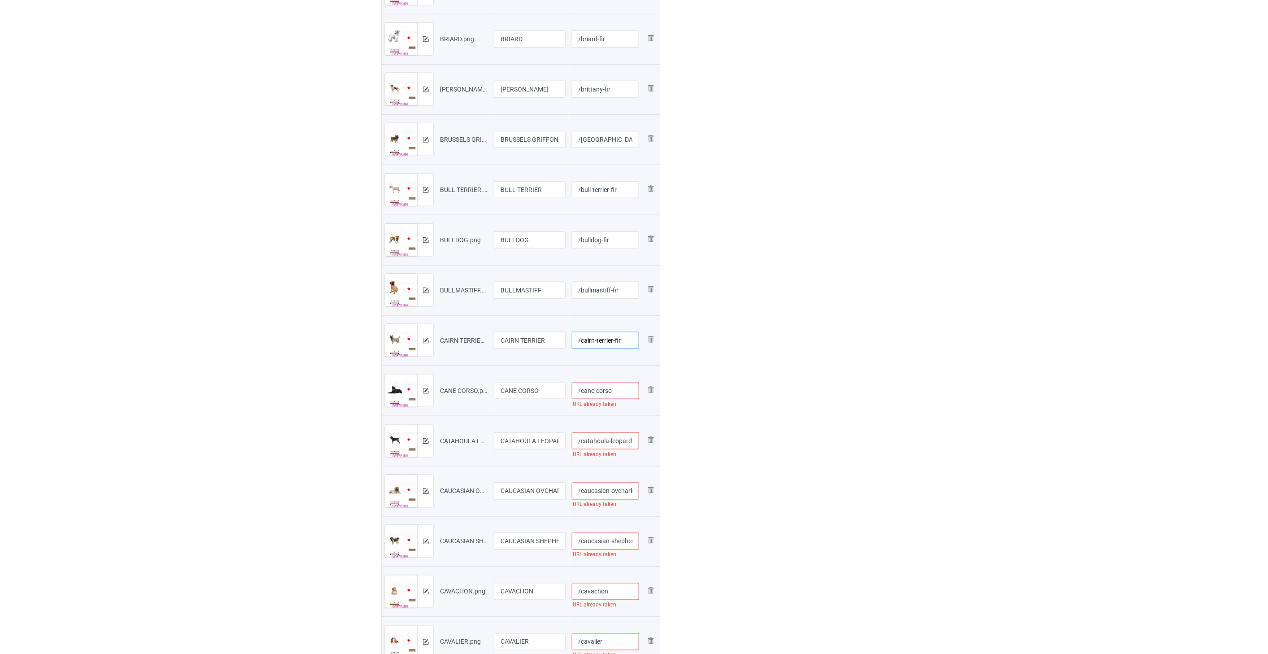
type input "/cairn-terrier-fir"
click at [622, 391] on input "/cane-corso" at bounding box center [606, 390] width 68 height 17
type input "/cane-corso-fir"
click at [618, 439] on input "/catahoula-leopard-dog" at bounding box center [606, 441] width 68 height 17
paste input "-fir"
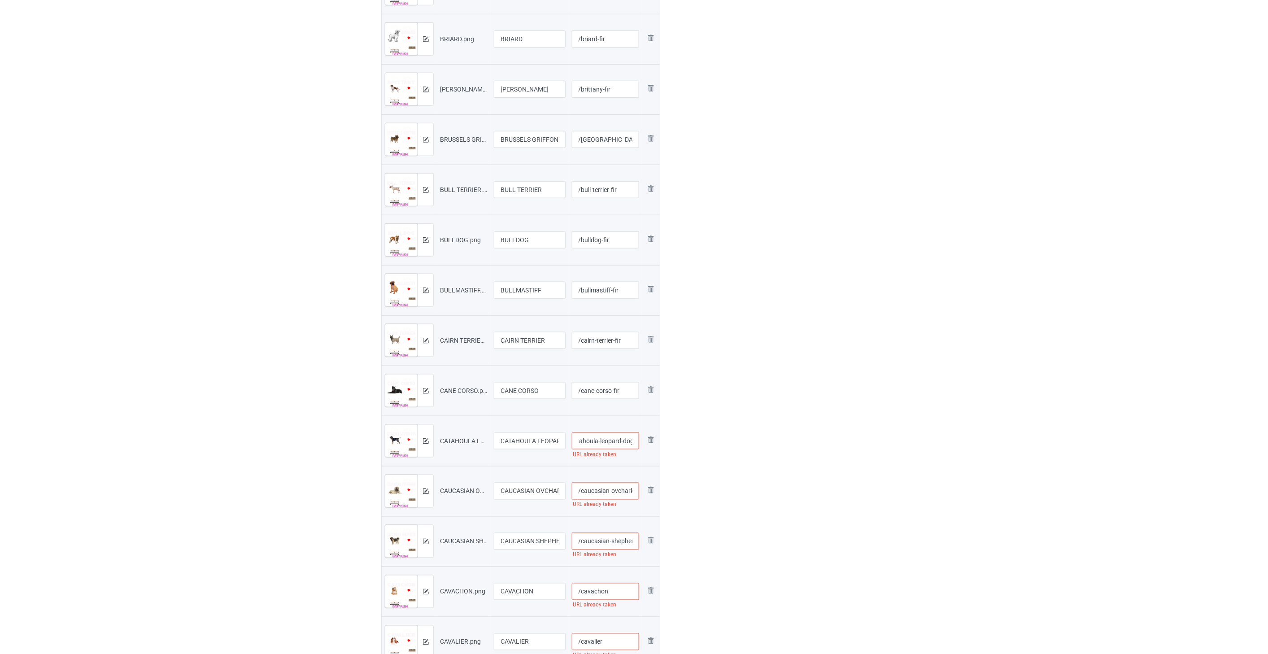
scroll to position [0, 18]
type input "/catahoula-leopard-dog-fir"
click at [623, 494] on input "/caucasian-ovcharka" at bounding box center [606, 491] width 68 height 17
paste input "-fir"
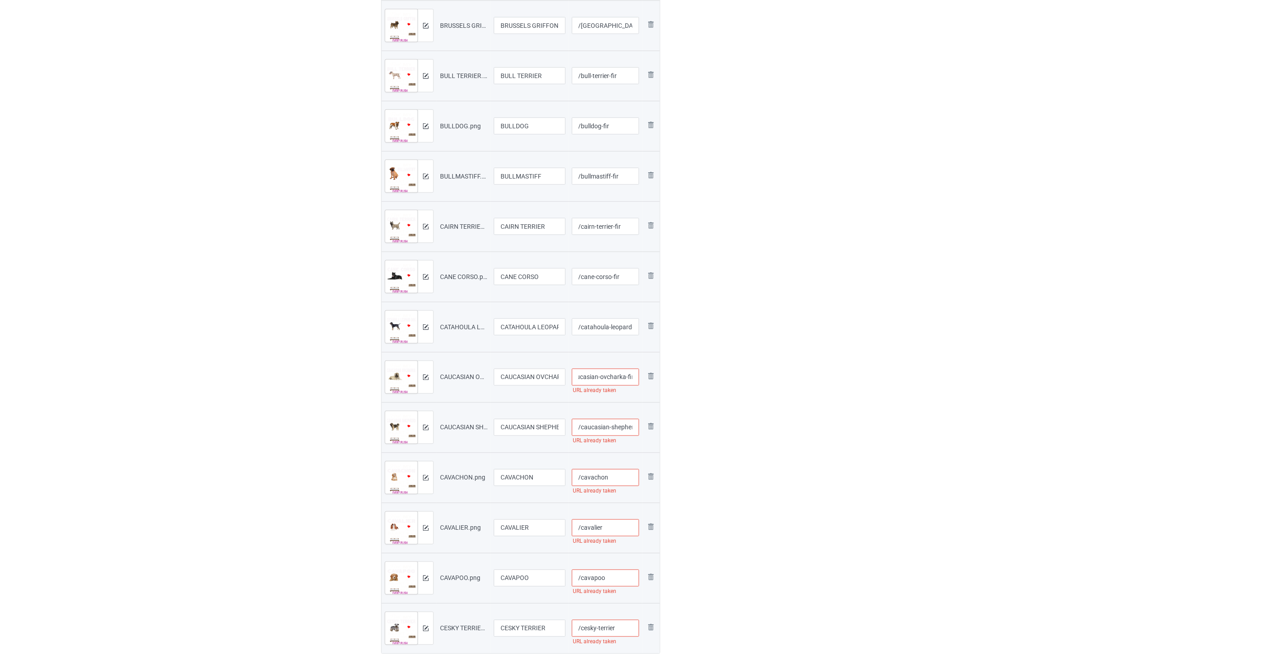
scroll to position [2124, 0]
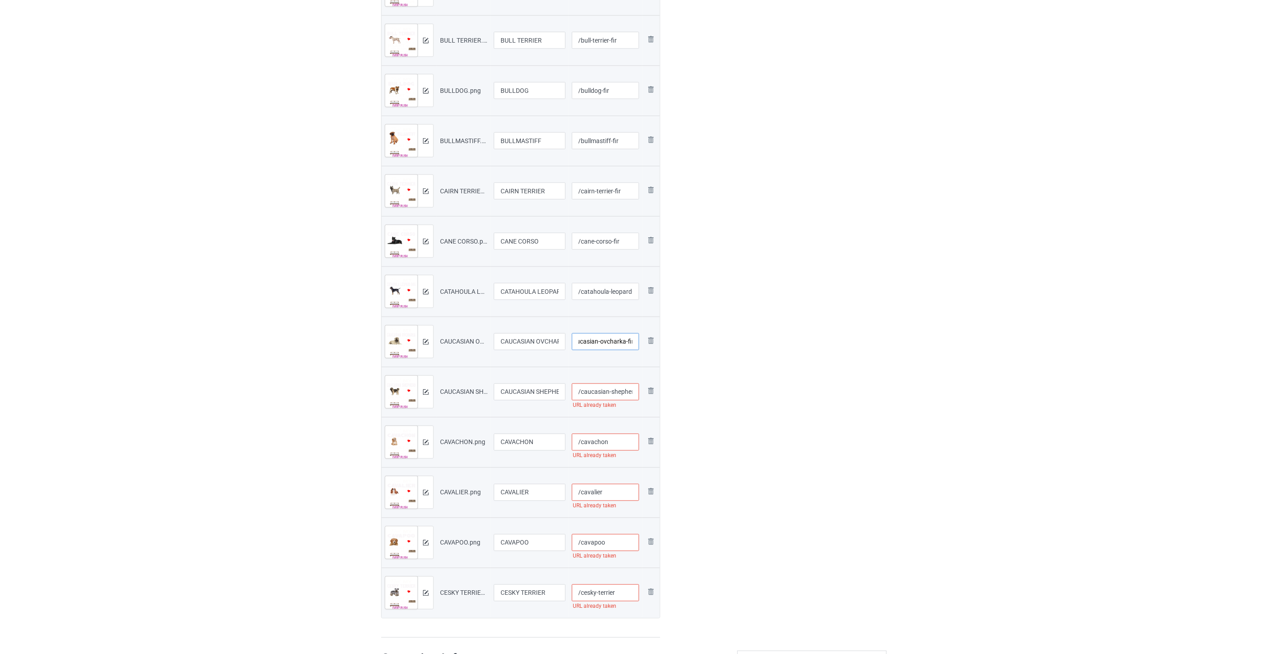
type input "/caucasian-ovcharka-fir"
click at [614, 392] on input "/caucasian-shepherd" at bounding box center [606, 392] width 68 height 17
paste input "-fir"
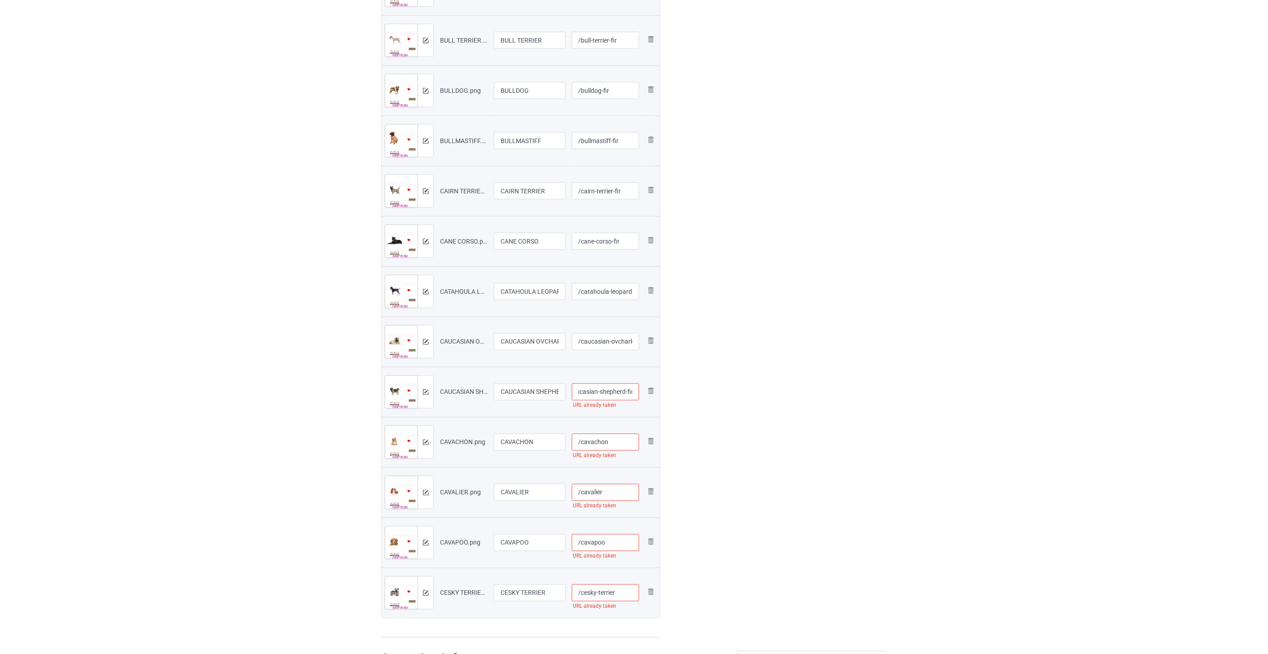
type input "/caucasian-shepherd-fir"
click at [623, 440] on input "/cavachon" at bounding box center [606, 442] width 68 height 17
paste input "-fir"
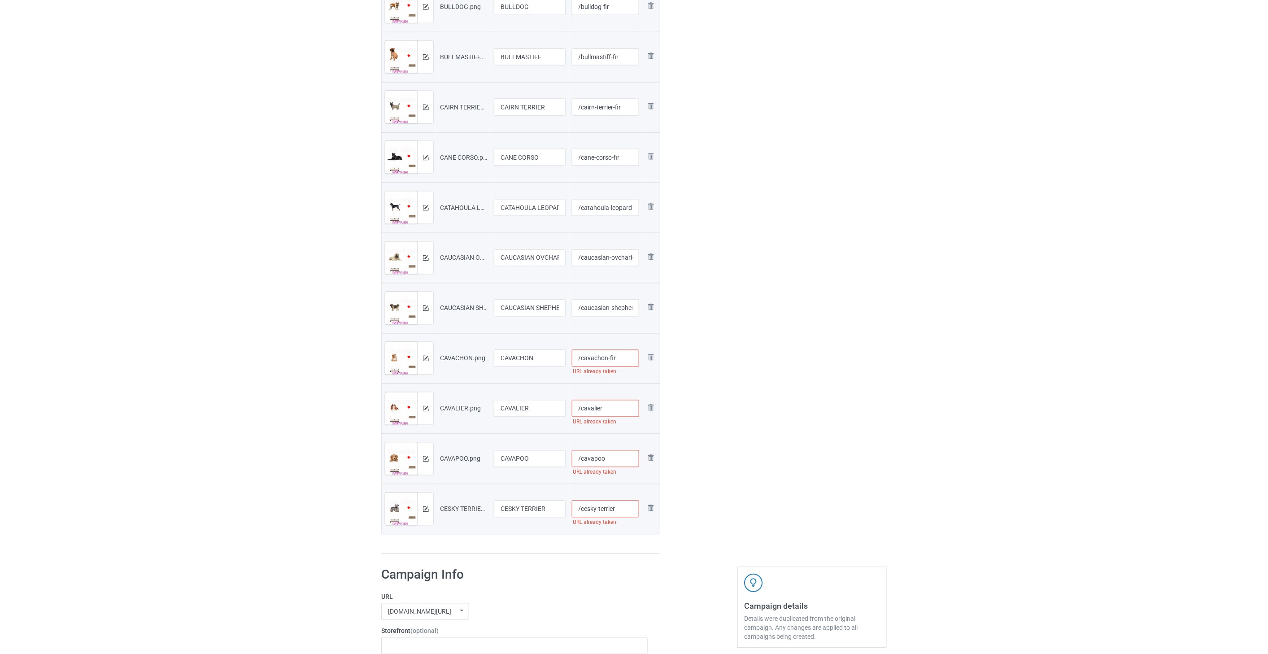
scroll to position [2224, 0]
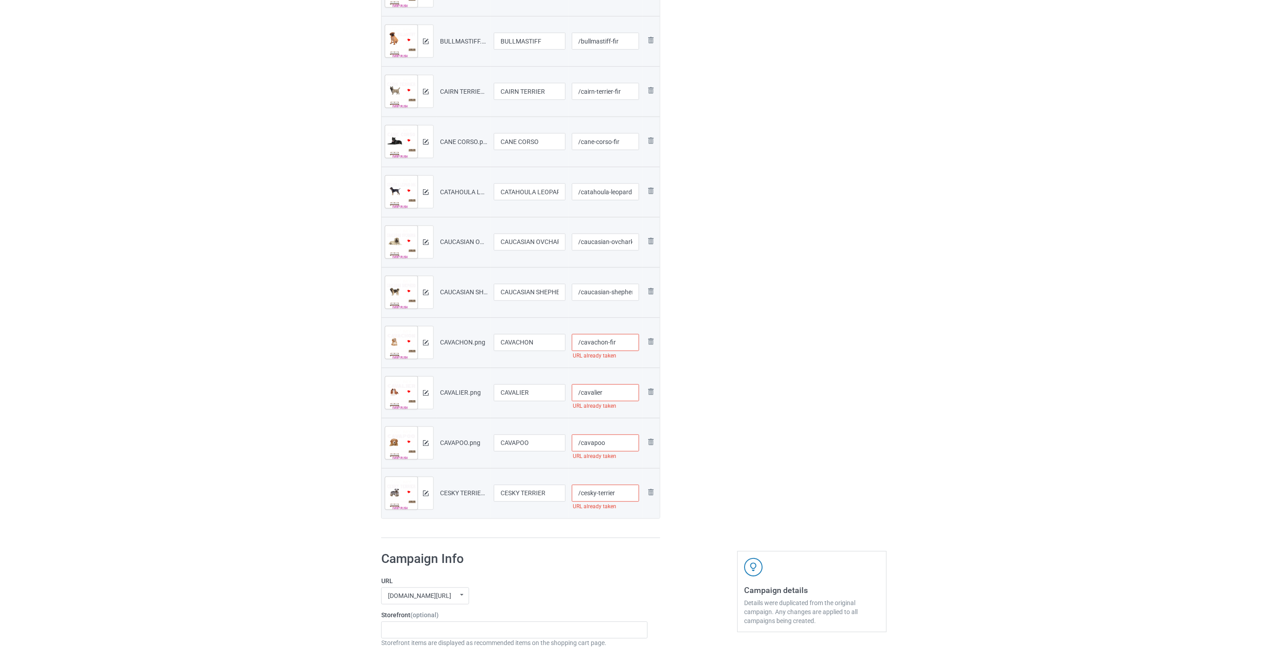
type input "/cavachon-fir"
click at [613, 396] on input "/cavalier" at bounding box center [606, 393] width 68 height 17
paste input "-fir"
type input "/cavalier-fir"
click at [627, 446] on input "/cavapoo" at bounding box center [606, 443] width 68 height 17
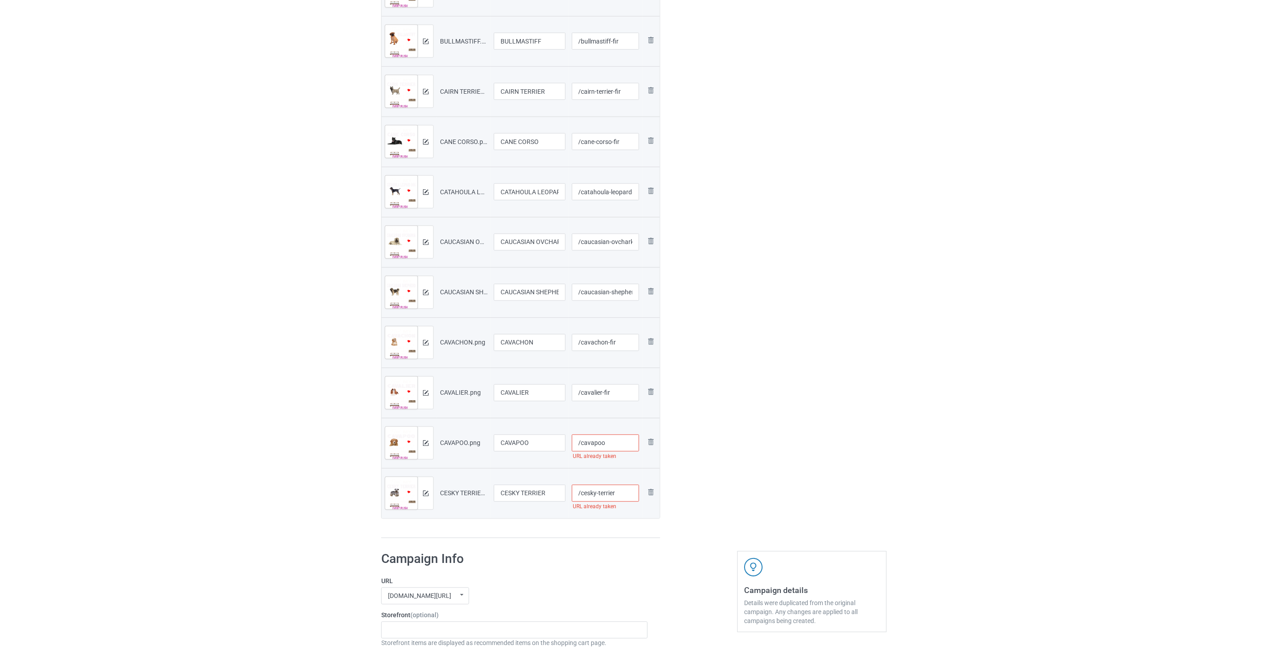
paste input "-fir"
type input "/cavapoo-fir"
click at [618, 495] on input "/cesky-terrier" at bounding box center [606, 493] width 68 height 17
paste input "-fir"
type input "/cesky-terrier-fir"
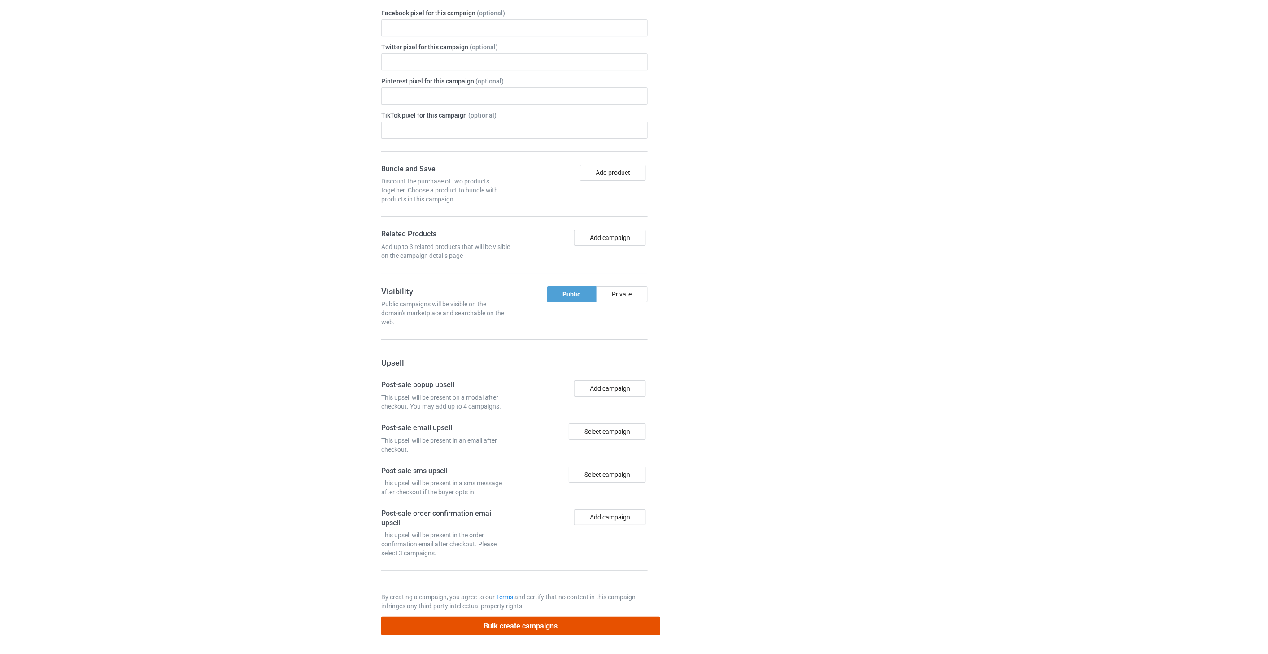
click at [566, 628] on button "Bulk create campaigns" at bounding box center [520, 626] width 279 height 18
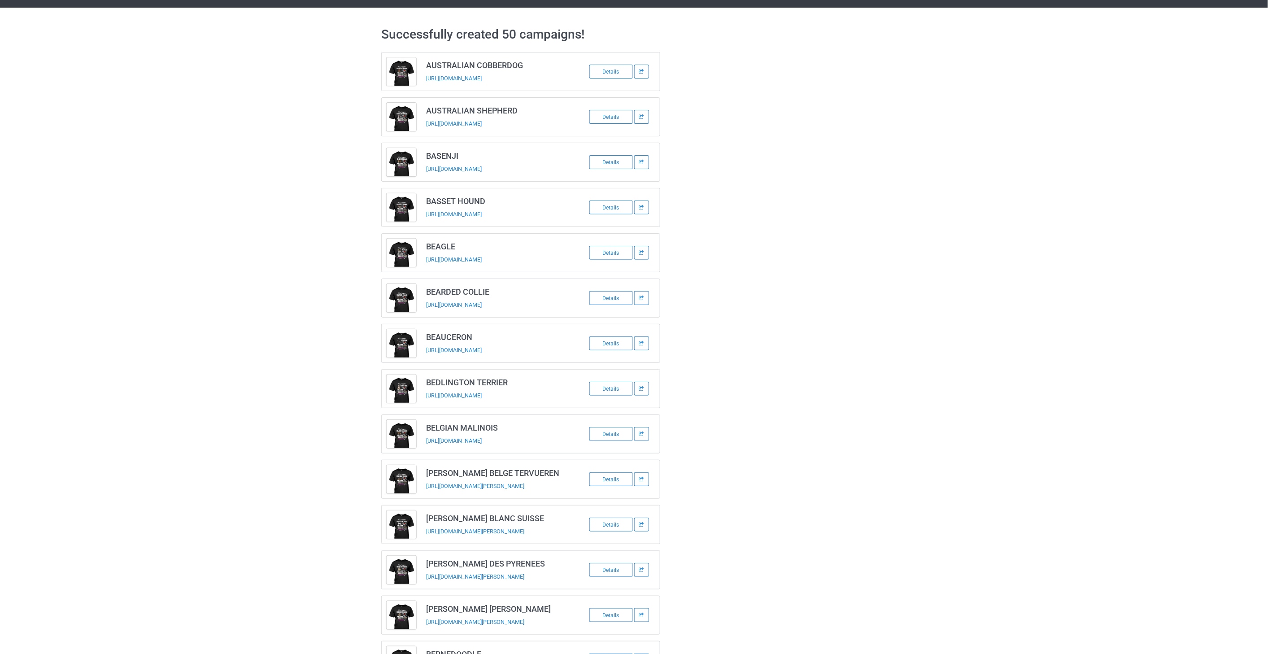
scroll to position [0, 0]
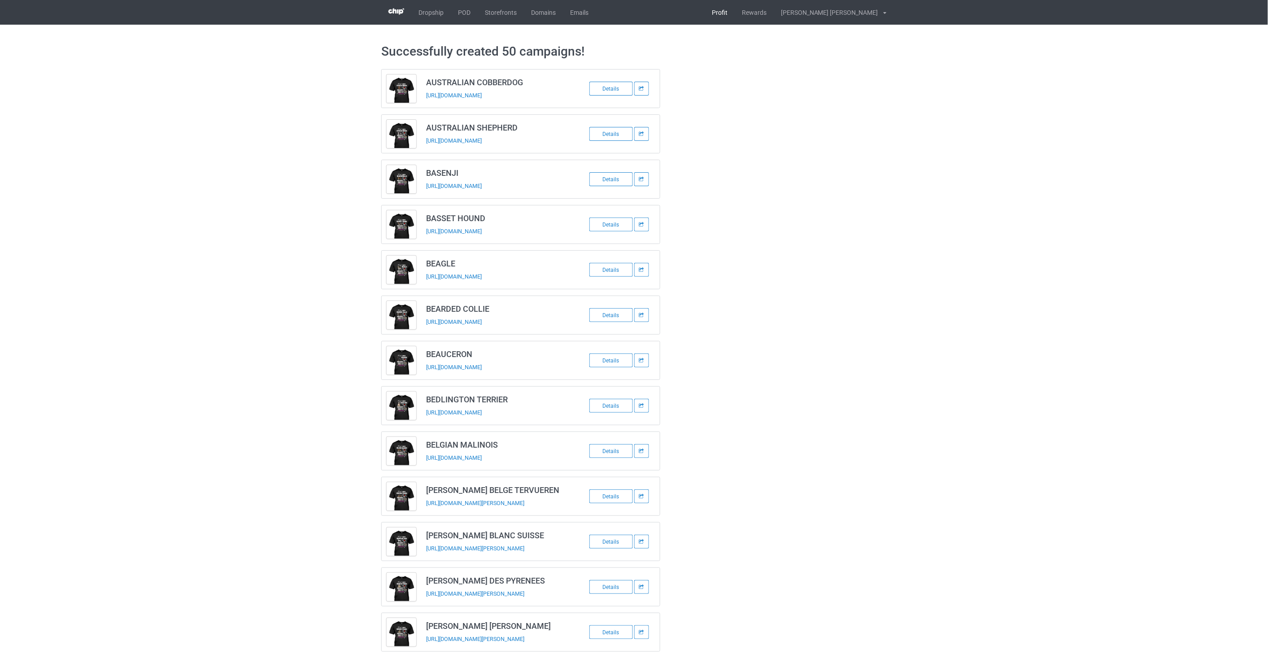
click at [735, 17] on link "Profit" at bounding box center [720, 12] width 30 height 25
